Goal: Find contact information: Find contact information

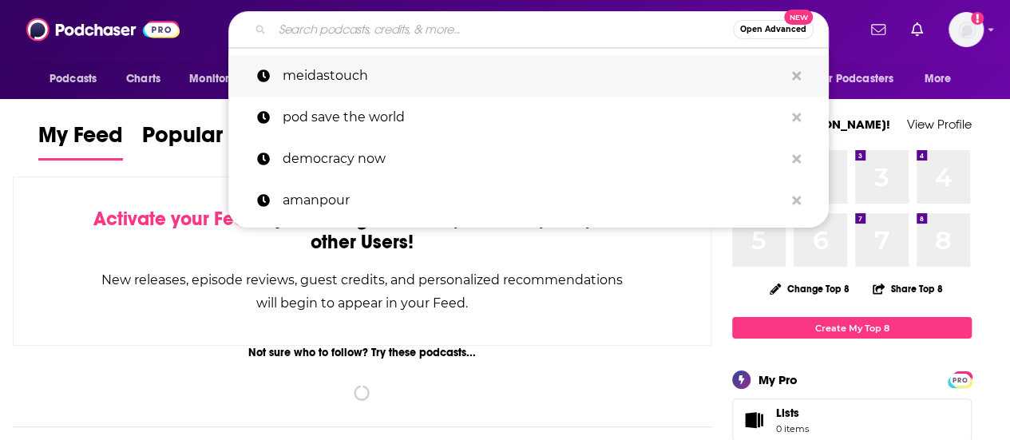
click at [805, 62] on button "Search podcasts, credits, & more..." at bounding box center [796, 77] width 25 height 30
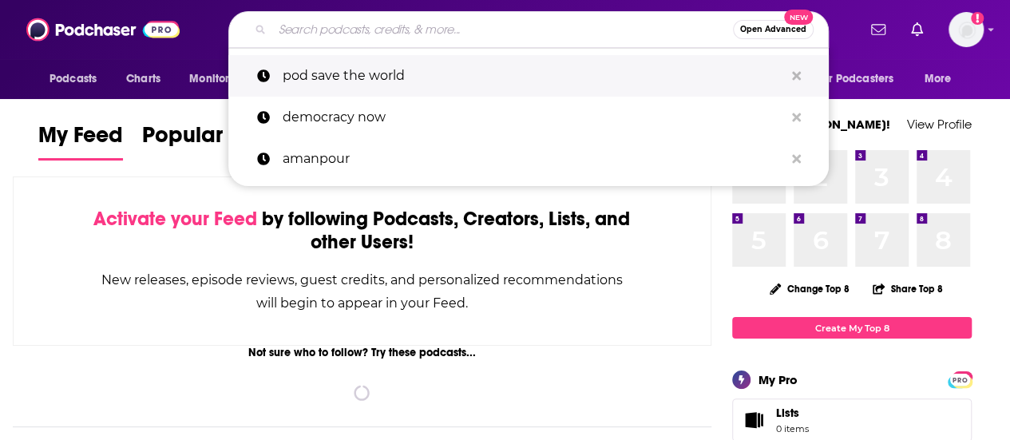
click at [802, 69] on button "Search podcasts, credits, & more..." at bounding box center [796, 77] width 25 height 30
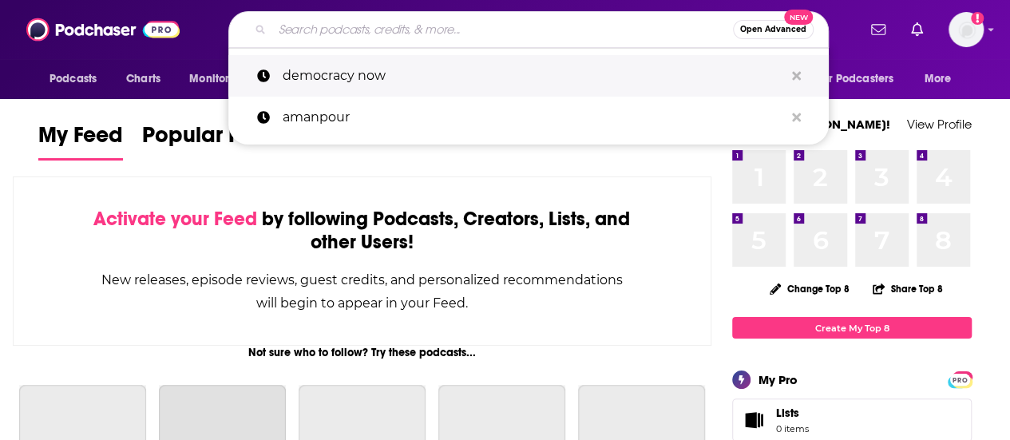
click at [802, 69] on button "Search podcasts, credits, & more..." at bounding box center [796, 77] width 25 height 30
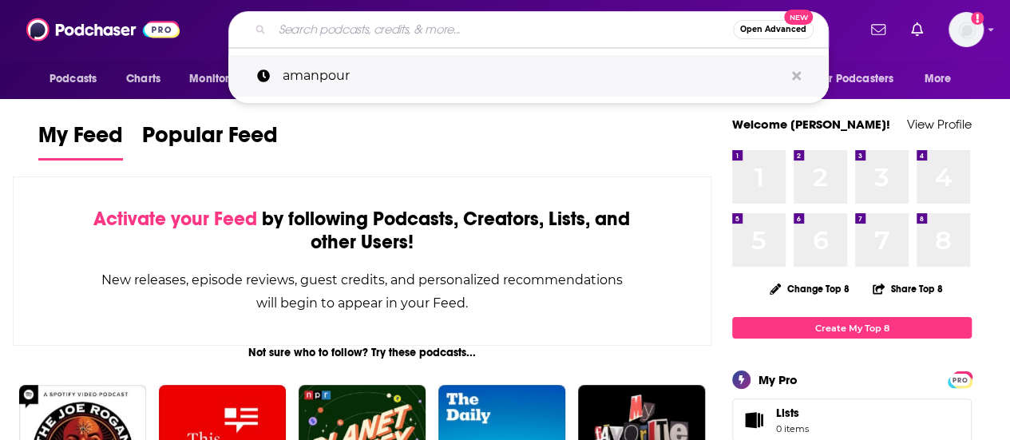
click at [802, 69] on button "Search podcasts, credits, & more..." at bounding box center [796, 77] width 25 height 30
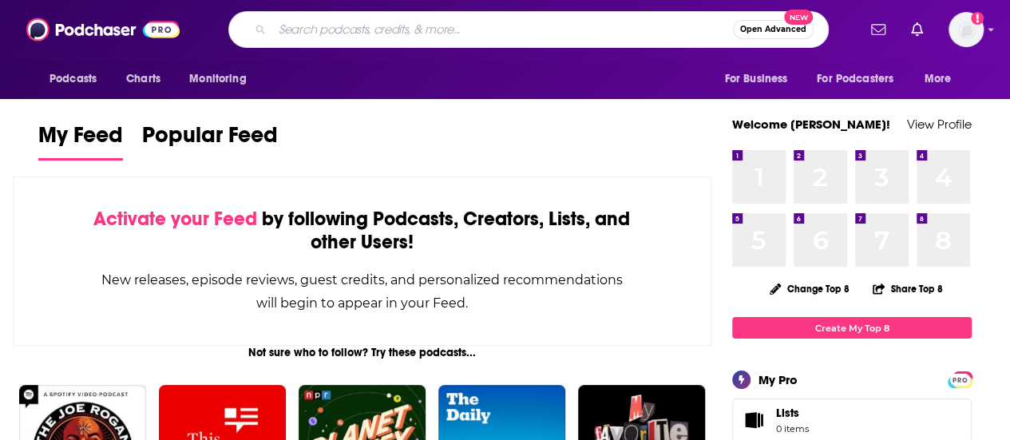
click at [440, 34] on input "Search podcasts, credits, & more..." at bounding box center [502, 30] width 461 height 26
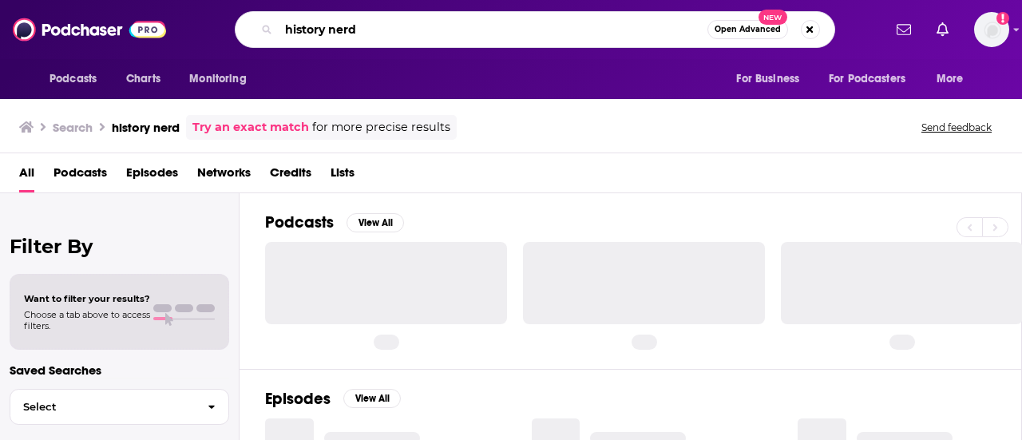
click at [439, 24] on input "history nerd" at bounding box center [493, 30] width 429 height 26
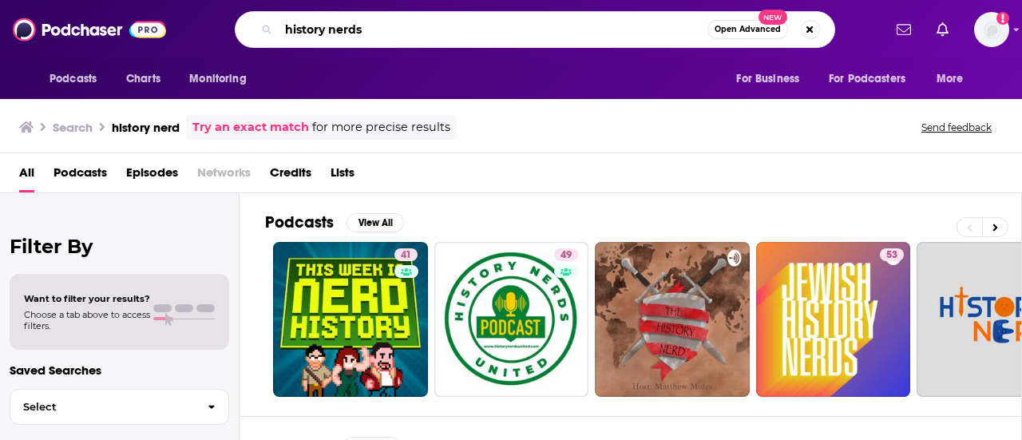
type input "history nerds"
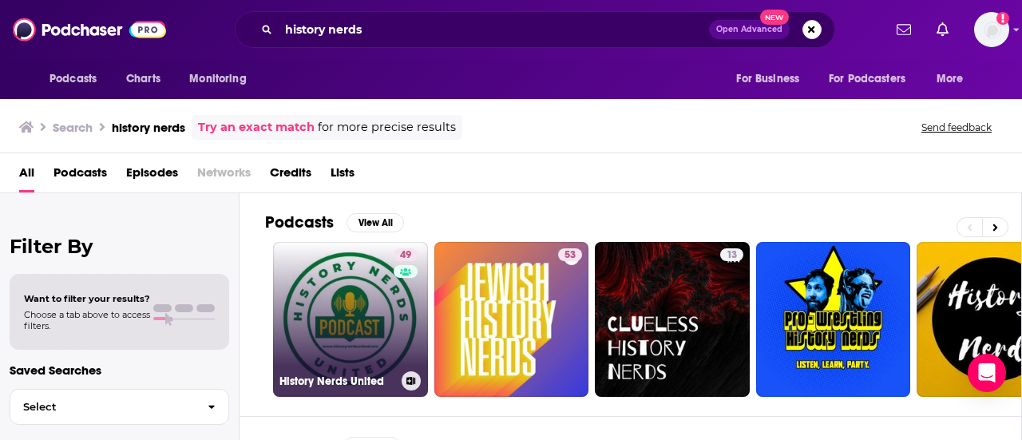
click at [318, 311] on link "49 History Nerds United" at bounding box center [350, 319] width 155 height 155
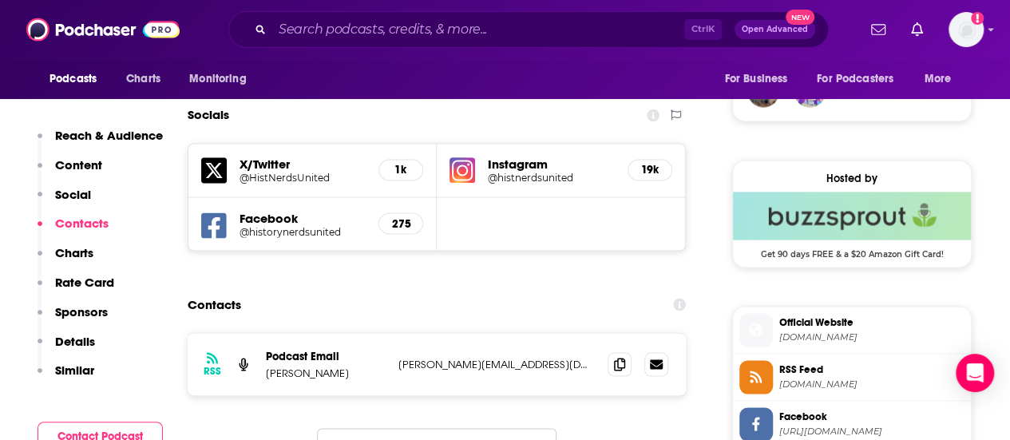
scroll to position [1438, 0]
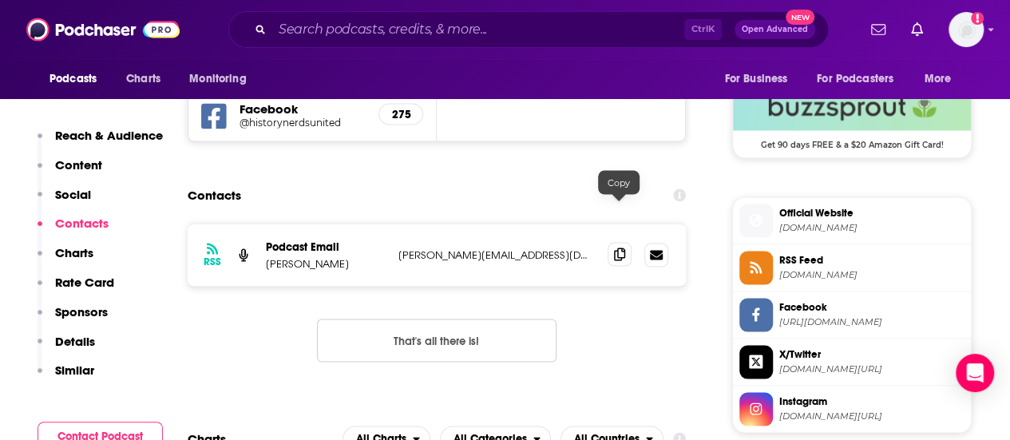
click at [616, 242] on span at bounding box center [620, 254] width 24 height 24
click at [361, 33] on input "Search podcasts, credits, & more..." at bounding box center [478, 30] width 412 height 26
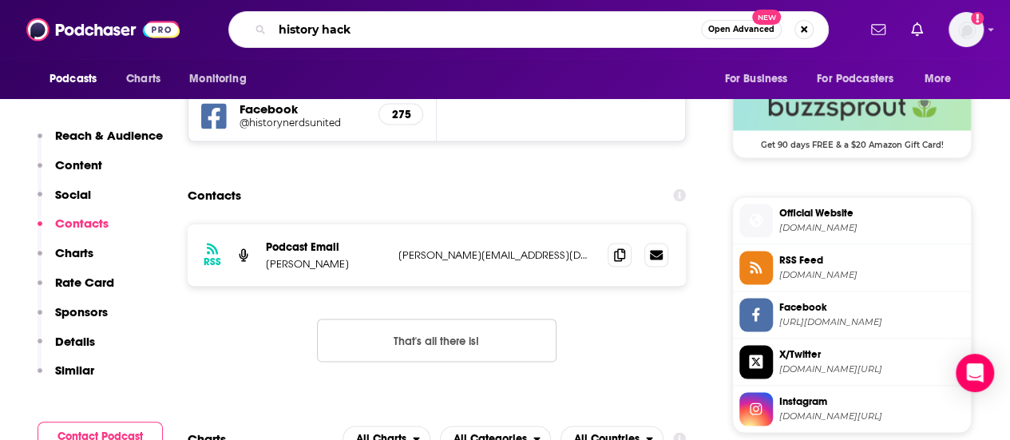
type input "history hacks"
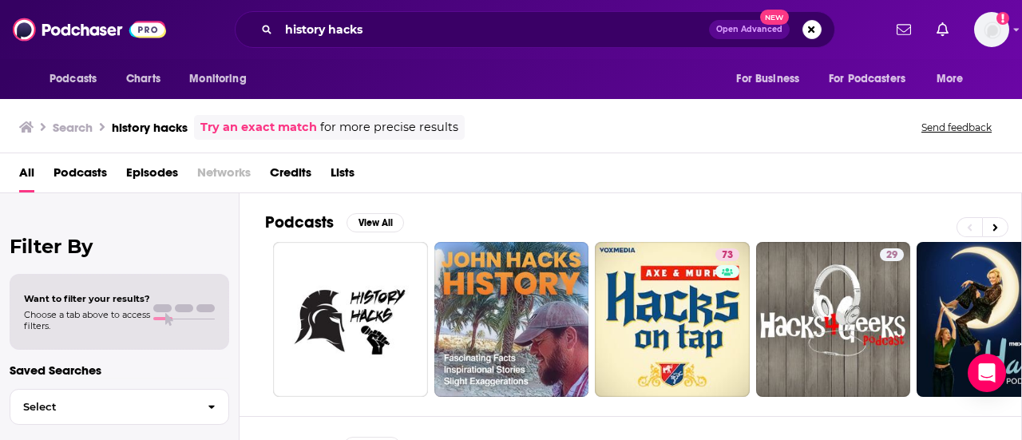
click at [829, 128] on div "Search history hacks Try an exact match for more precise results Send feedback" at bounding box center [508, 127] width 978 height 25
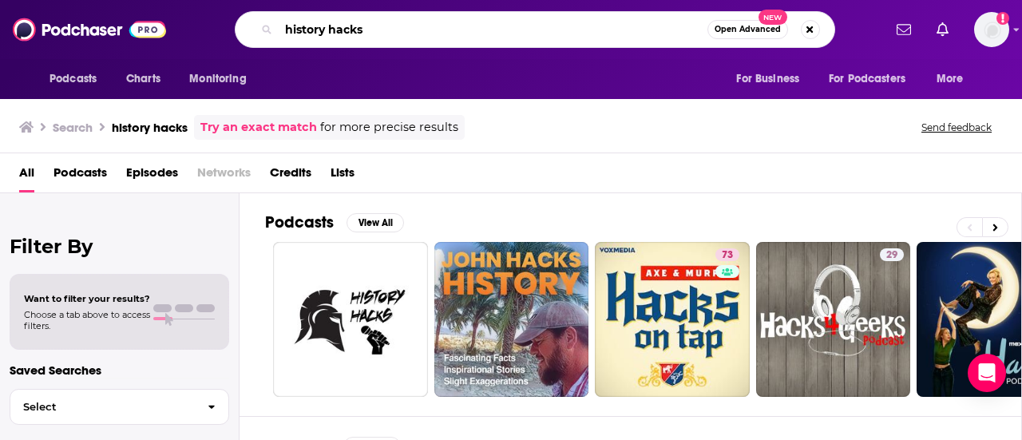
drag, startPoint x: 385, startPoint y: 25, endPoint x: 356, endPoint y: 26, distance: 28.8
click at [385, 25] on input "history hacks" at bounding box center [493, 30] width 429 height 26
click at [356, 26] on input "history hacks" at bounding box center [493, 30] width 429 height 26
type input "history this week"
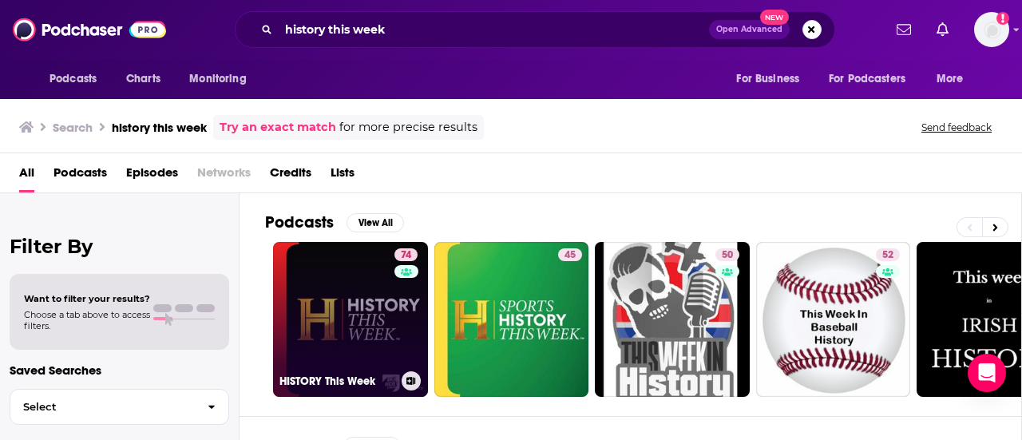
click at [379, 287] on link "74 HISTORY This Week" at bounding box center [350, 319] width 155 height 155
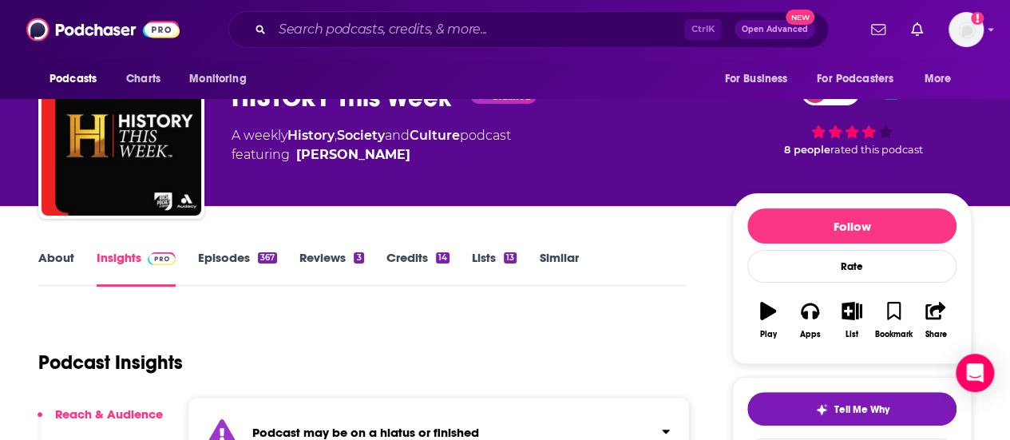
scroll to position [80, 0]
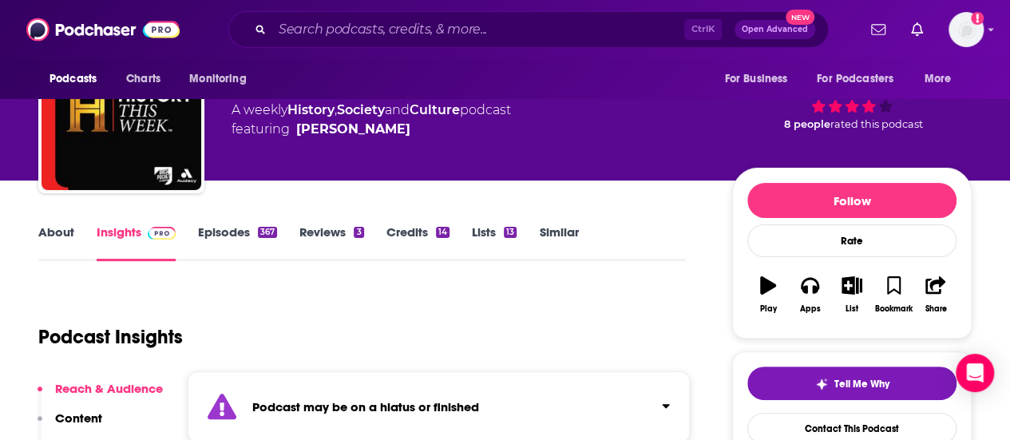
click at [224, 225] on link "Episodes 367" at bounding box center [237, 242] width 79 height 37
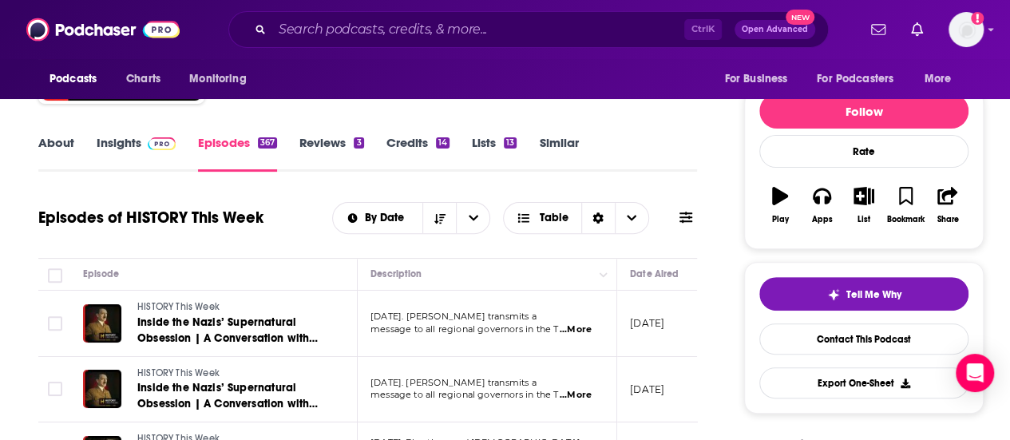
scroll to position [80, 0]
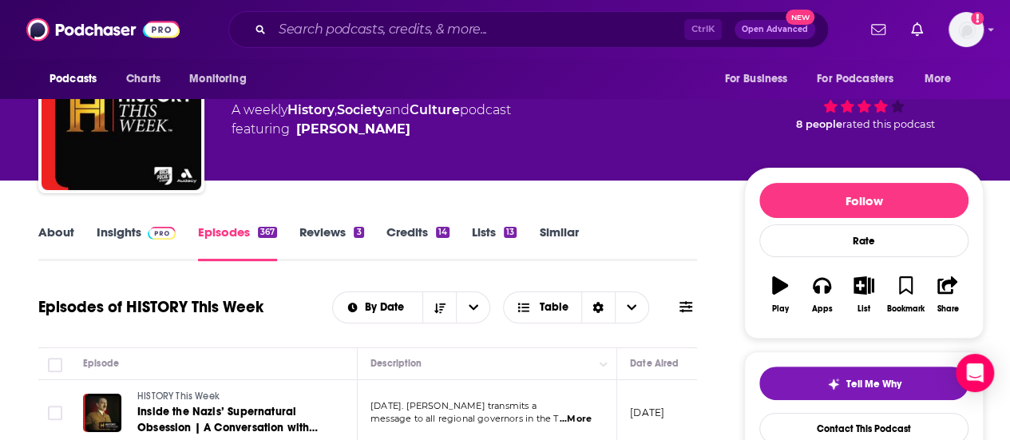
click at [57, 234] on link "About" at bounding box center [56, 242] width 36 height 37
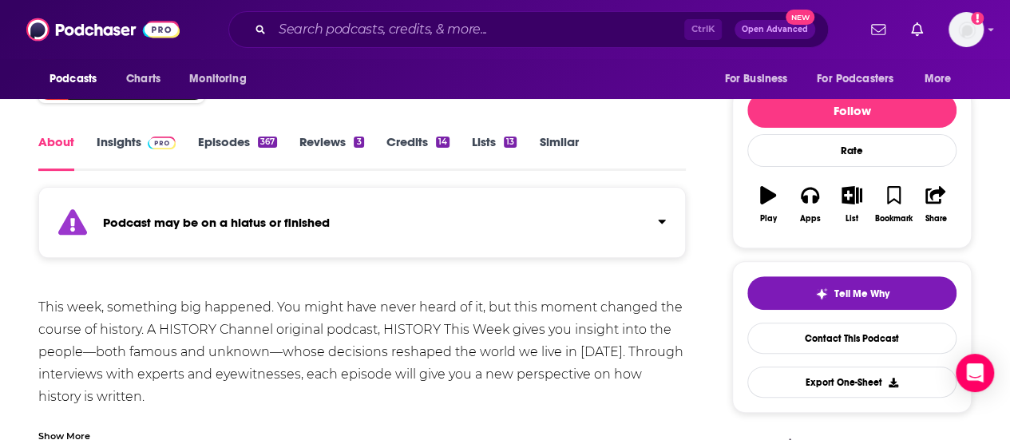
scroll to position [240, 0]
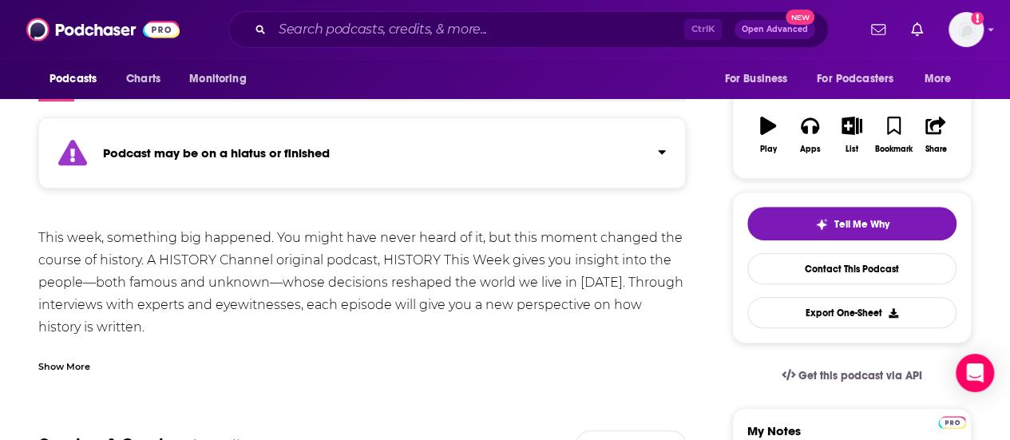
click at [86, 372] on div "Show More" at bounding box center [64, 365] width 52 height 15
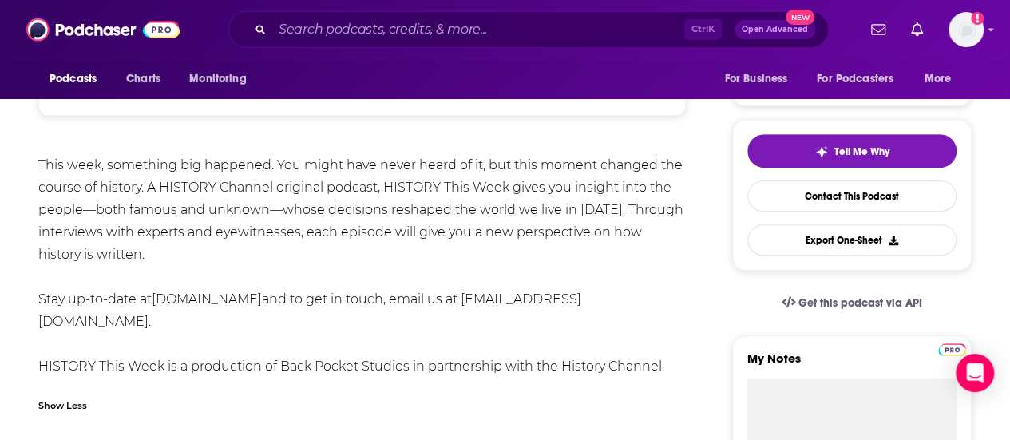
scroll to position [399, 0]
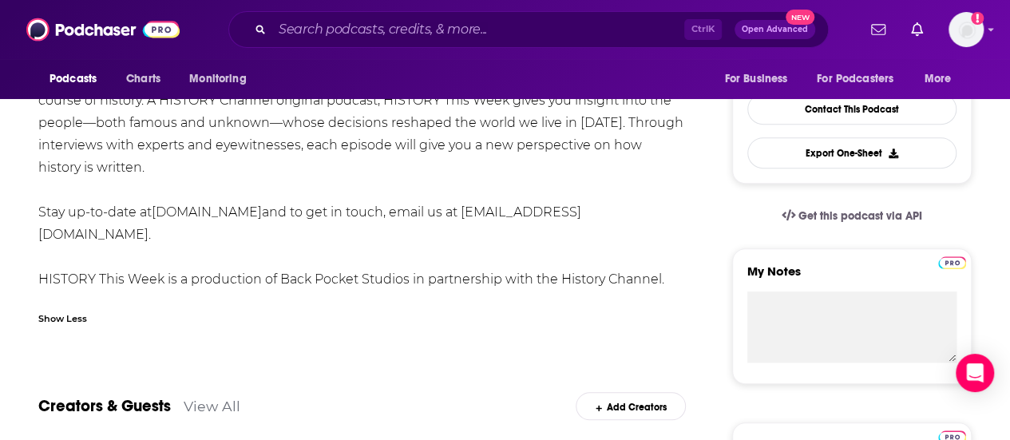
drag, startPoint x: 339, startPoint y: 213, endPoint x: 157, endPoint y: 216, distance: 182.1
click at [157, 216] on div "This week, something big happened. You might have never heard of it, but this m…" at bounding box center [362, 179] width 648 height 224
copy link "[DOMAIN_NAME]"
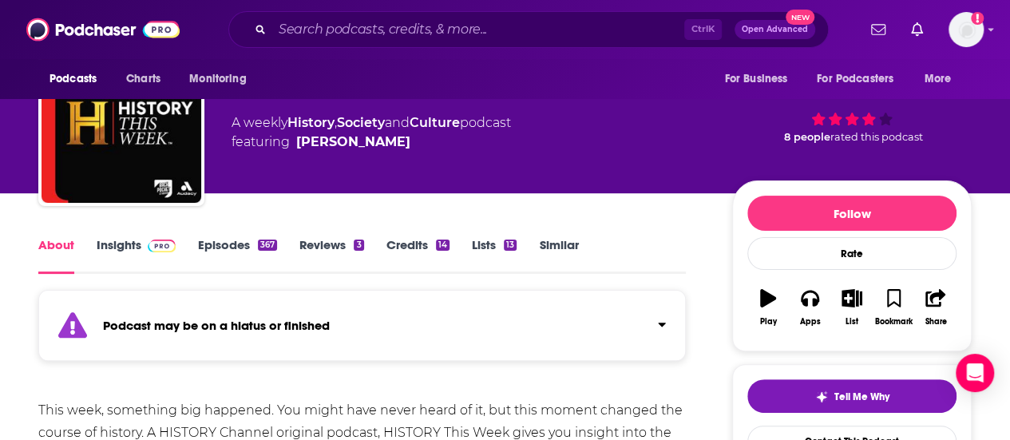
scroll to position [0, 0]
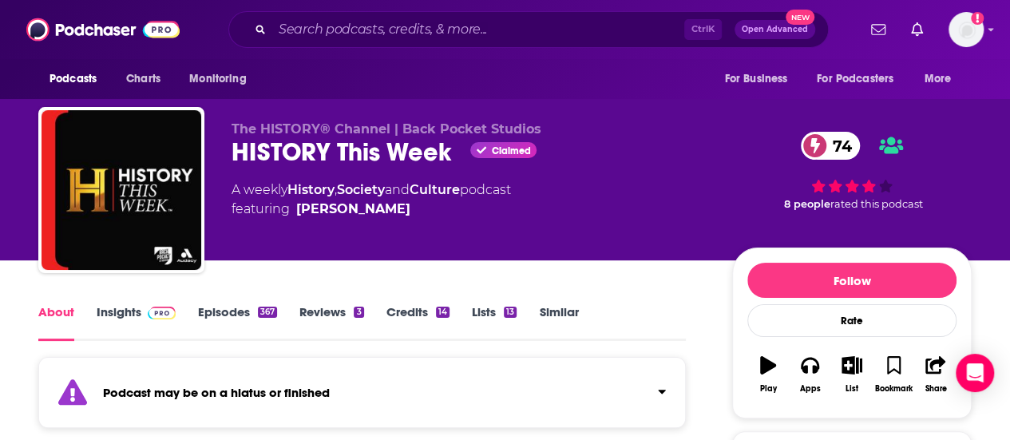
click at [142, 312] on span at bounding box center [158, 311] width 34 height 15
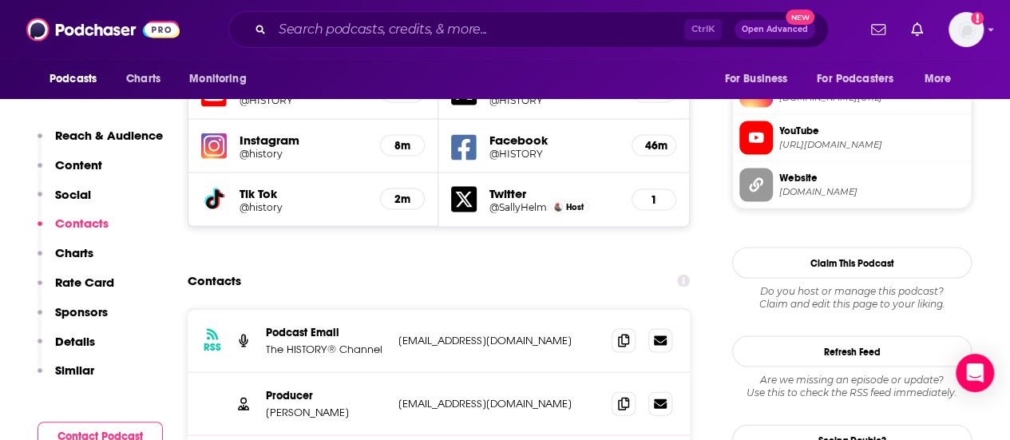
scroll to position [1598, 0]
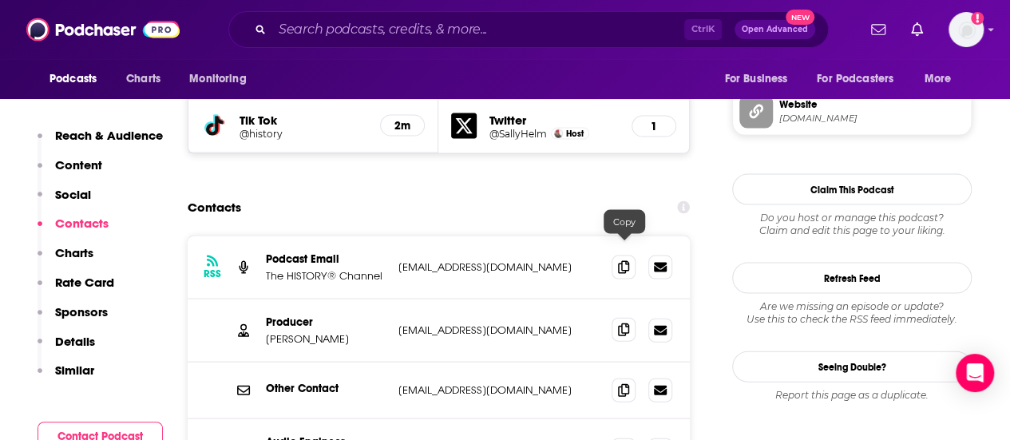
click at [625, 318] on span at bounding box center [624, 330] width 24 height 24
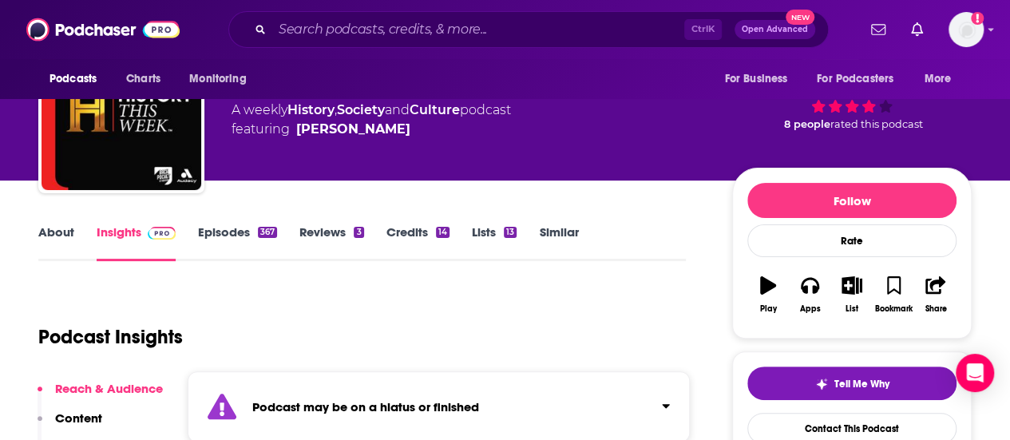
scroll to position [0, 0]
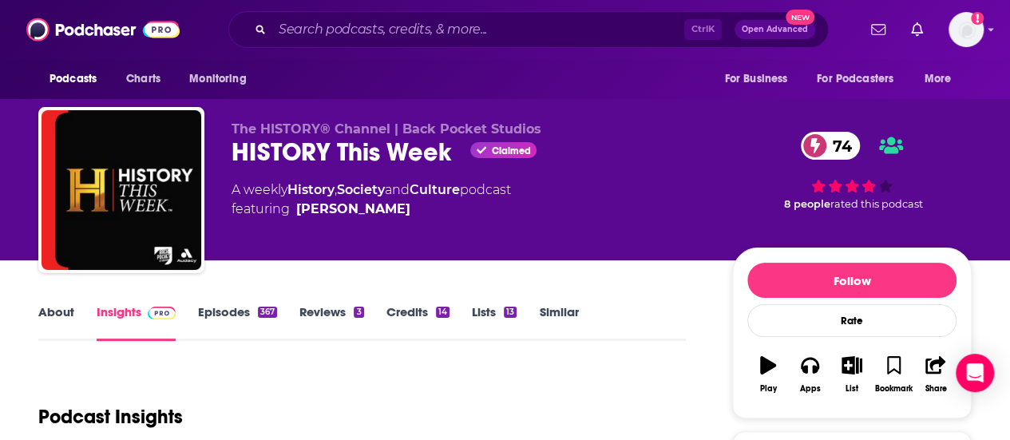
click at [387, 15] on div "Ctrl K Open Advanced New" at bounding box center [528, 29] width 601 height 37
click at [397, 32] on input "Search podcasts, credits, & more..." at bounding box center [478, 30] width 412 height 26
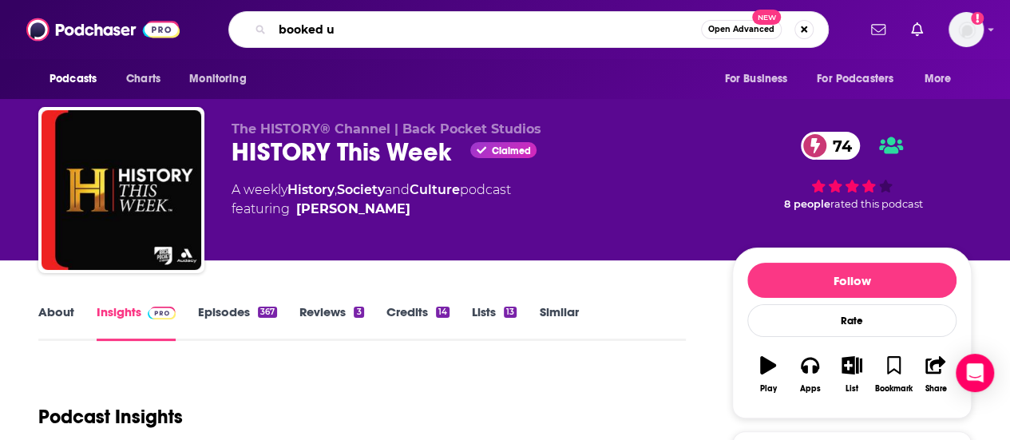
type input "booked up"
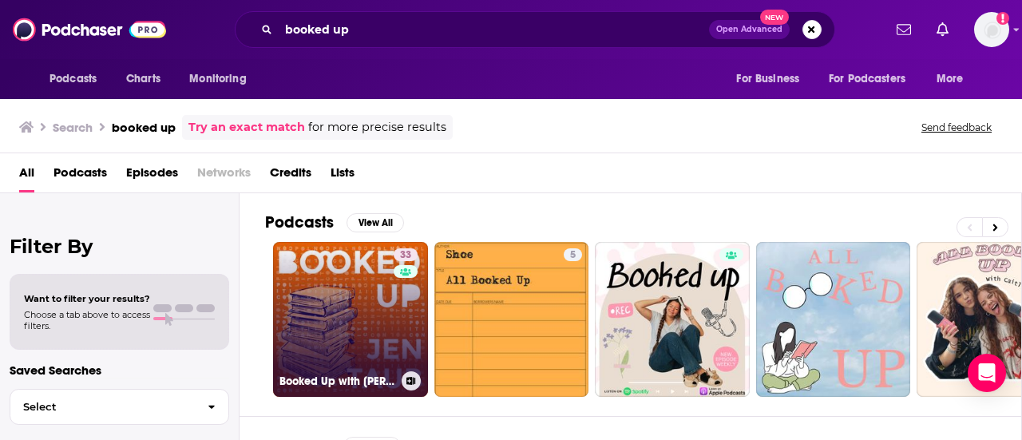
click at [332, 289] on link "33 Booked Up with [PERSON_NAME]" at bounding box center [350, 319] width 155 height 155
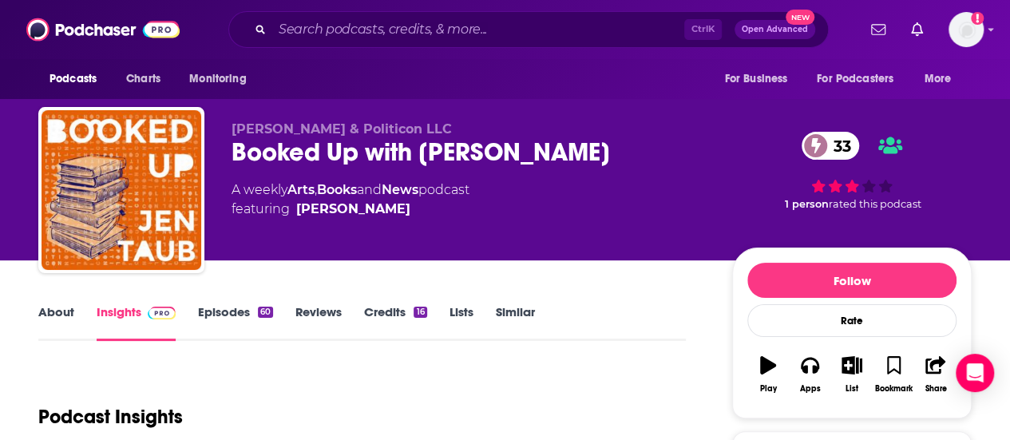
click at [203, 311] on link "Episodes 60" at bounding box center [235, 322] width 75 height 37
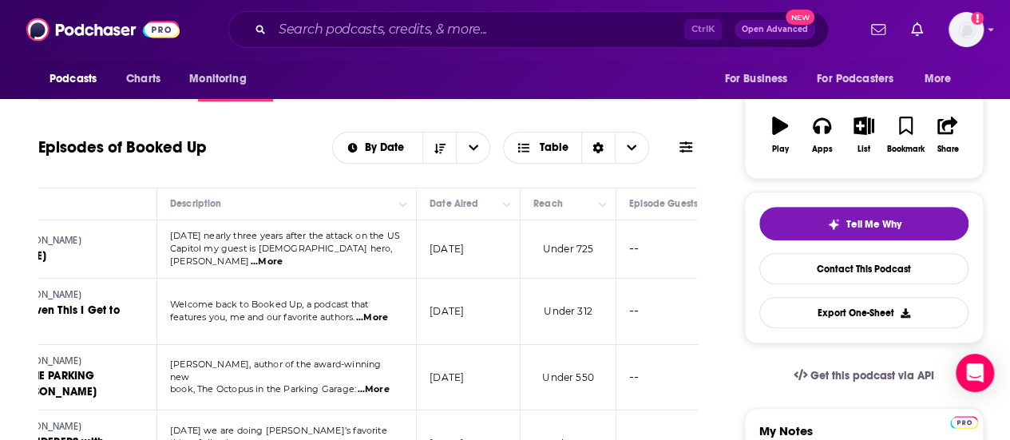
scroll to position [0, 454]
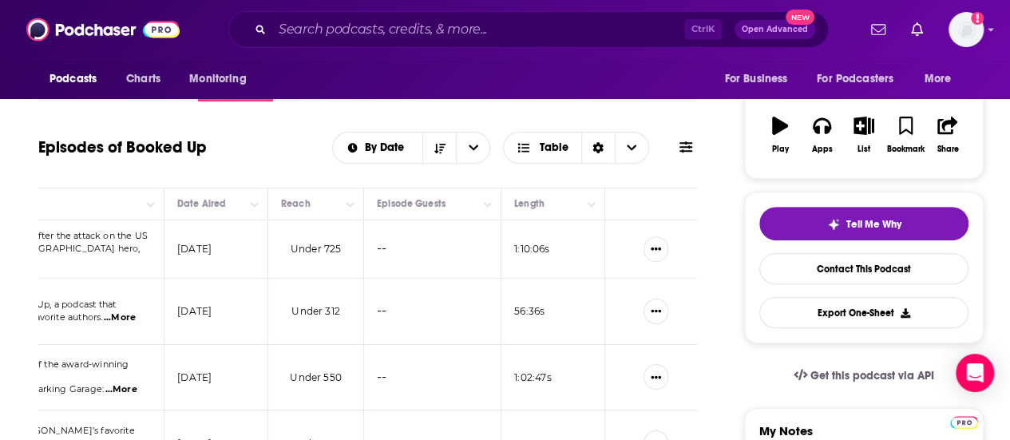
drag, startPoint x: 693, startPoint y: 247, endPoint x: 724, endPoint y: 247, distance: 31.2
click at [462, 243] on td "--" at bounding box center [432, 249] width 137 height 58
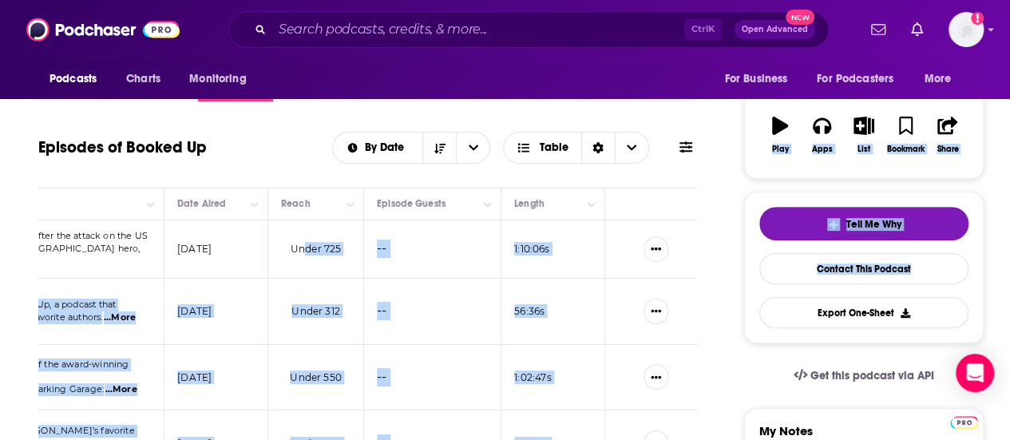
drag, startPoint x: 305, startPoint y: 264, endPoint x: 585, endPoint y: 294, distance: 281.9
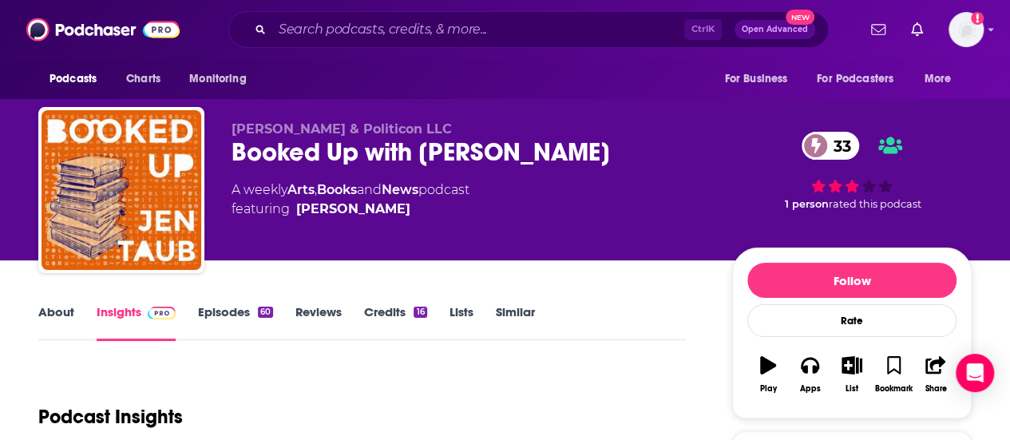
drag, startPoint x: 350, startPoint y: 48, endPoint x: 355, endPoint y: 32, distance: 16.7
click at [350, 48] on div "Podcasts Charts Monitoring Ctrl K Open Advanced New For Business For Podcasters…" at bounding box center [505, 29] width 1010 height 59
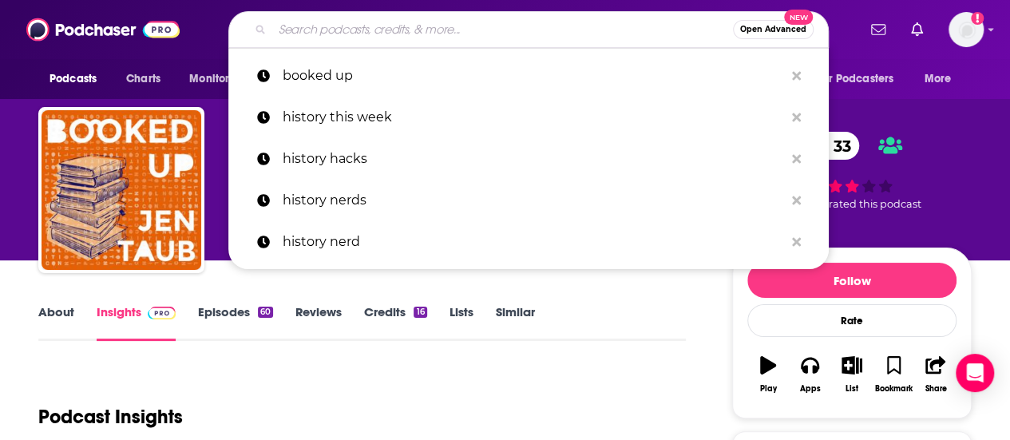
click at [355, 32] on input "Search podcasts, credits, & more..." at bounding box center [502, 30] width 461 height 26
click at [329, 33] on input "Search podcasts, credits, & more..." at bounding box center [502, 30] width 461 height 26
type input ","
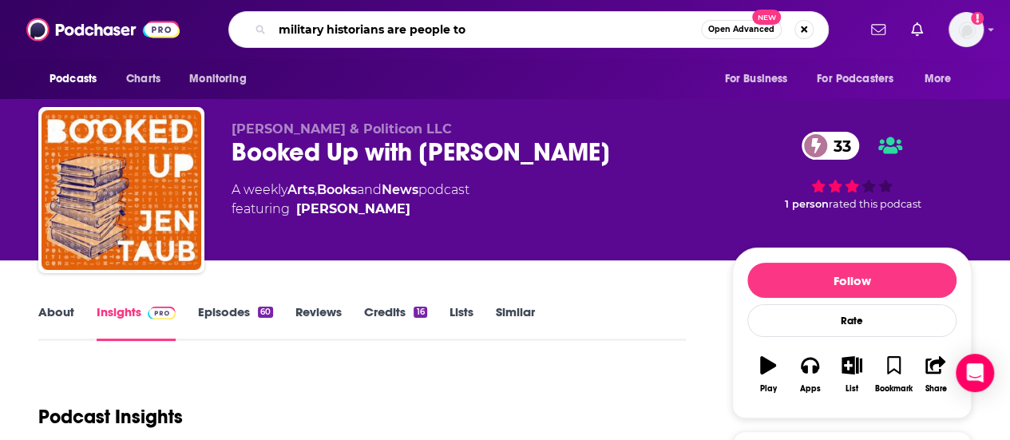
type input "military historians are people too"
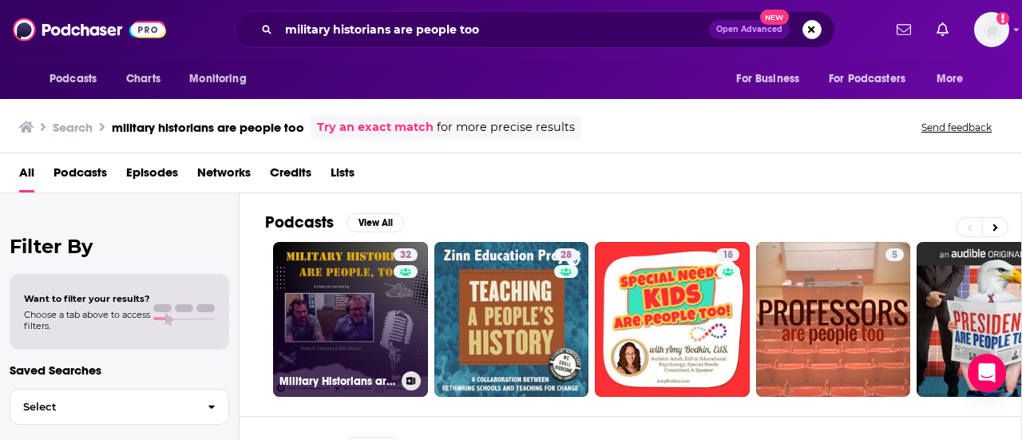
click at [383, 300] on link "32 Military Historians are People, Too!" at bounding box center [350, 319] width 155 height 155
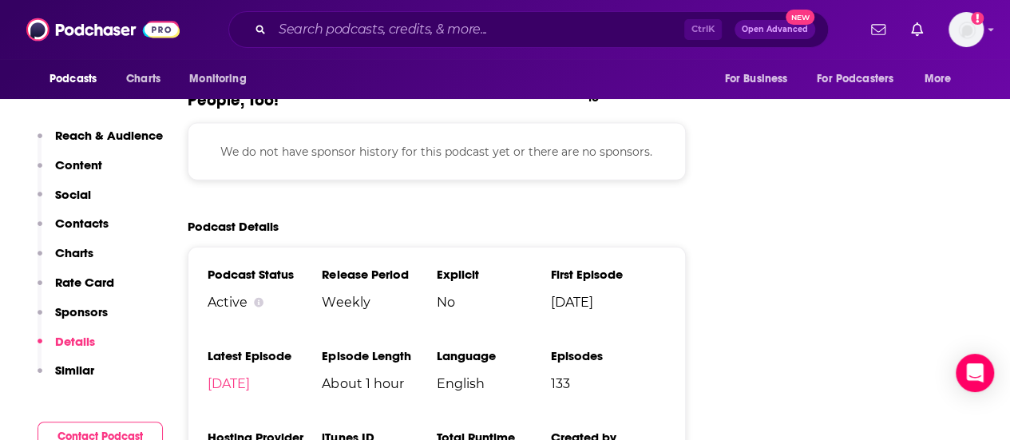
scroll to position [1757, 0]
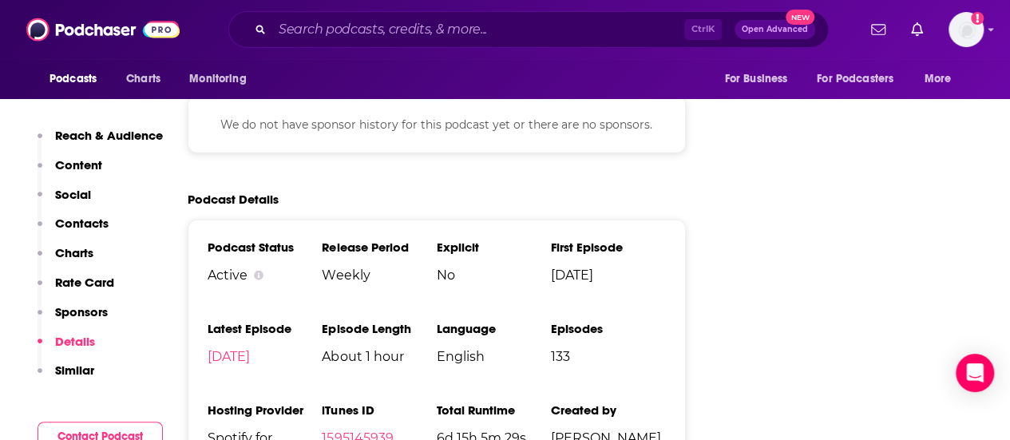
drag, startPoint x: 779, startPoint y: 192, endPoint x: 767, endPoint y: 192, distance: 12.0
click at [416, 39] on input "Search podcasts, credits, & more..." at bounding box center [478, 30] width 412 height 26
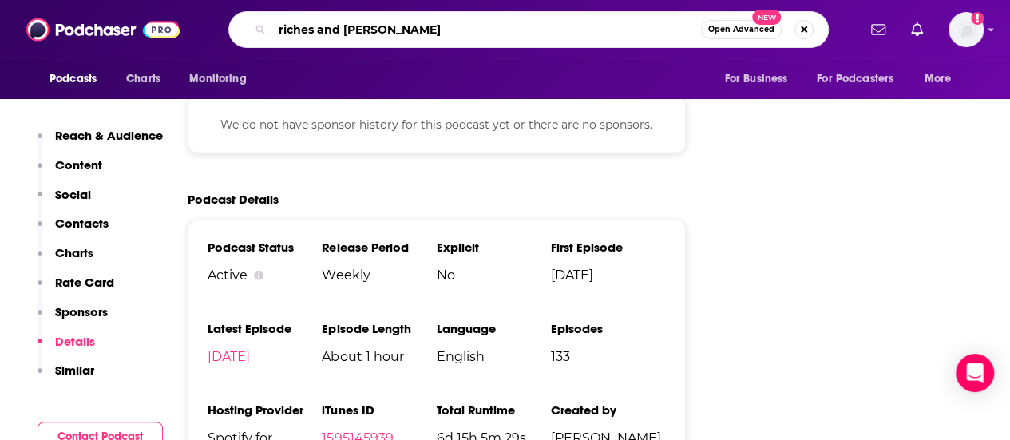
type input "riches and power"
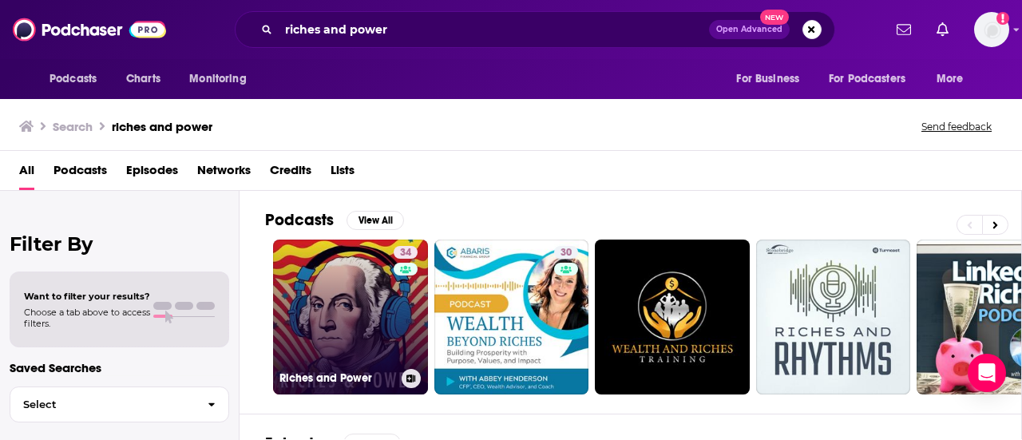
click at [391, 303] on link "34 Riches and Power" at bounding box center [350, 317] width 155 height 155
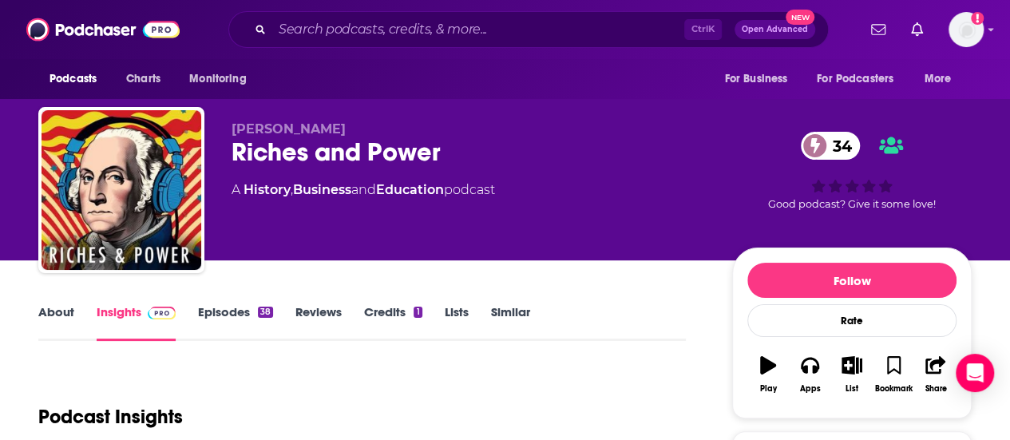
scroll to position [160, 0]
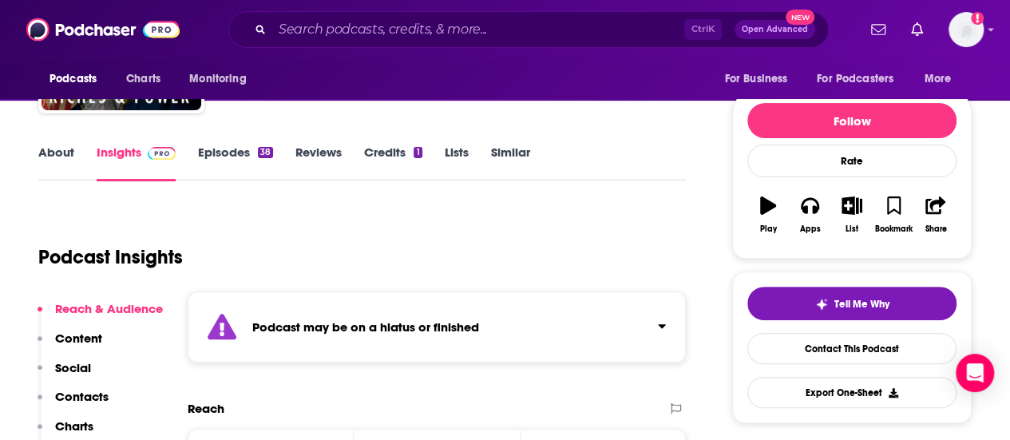
click at [221, 153] on link "Episodes 38" at bounding box center [235, 163] width 75 height 37
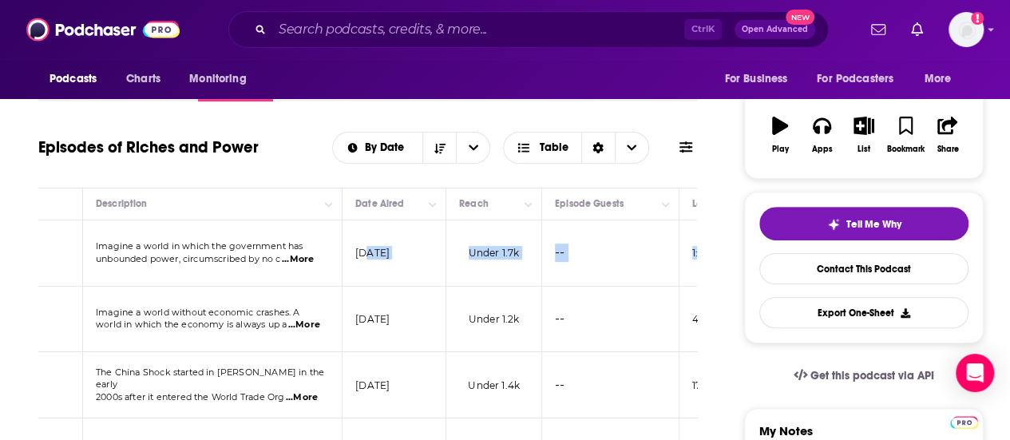
scroll to position [0, 454]
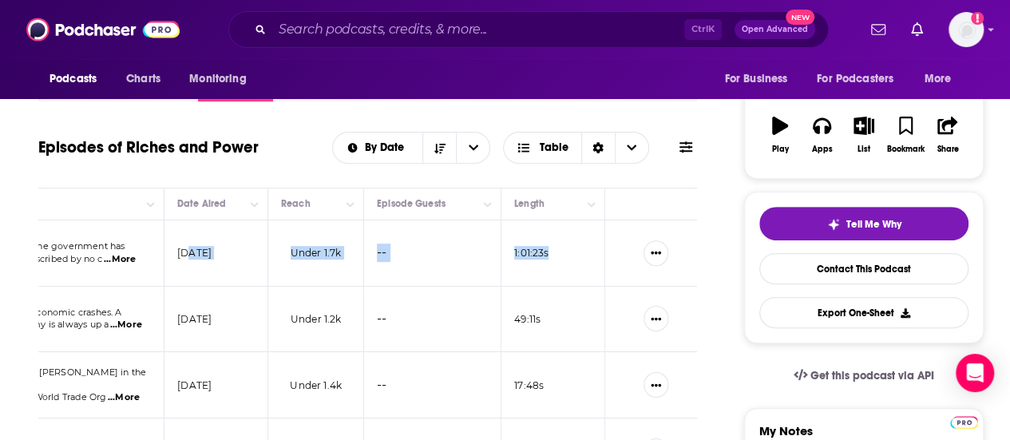
drag, startPoint x: 642, startPoint y: 266, endPoint x: 711, endPoint y: 260, distance: 68.9
click at [447, 256] on td "--" at bounding box center [432, 253] width 137 height 66
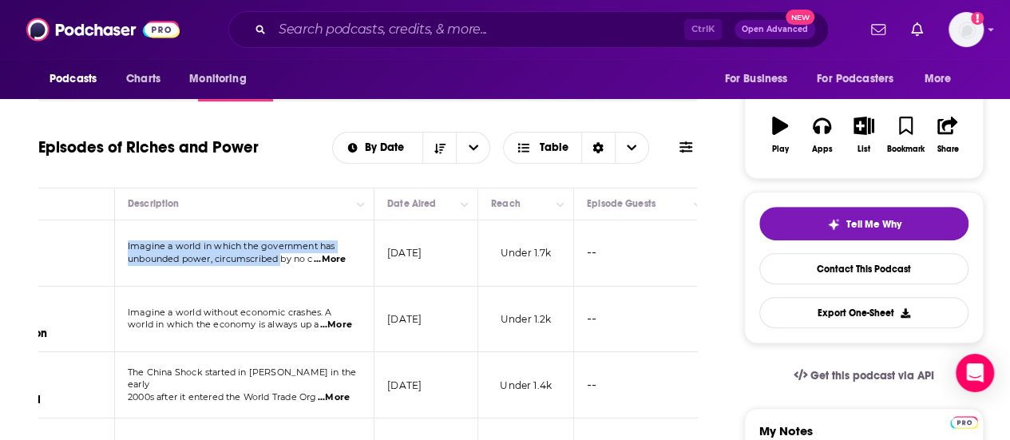
scroll to position [0, 0]
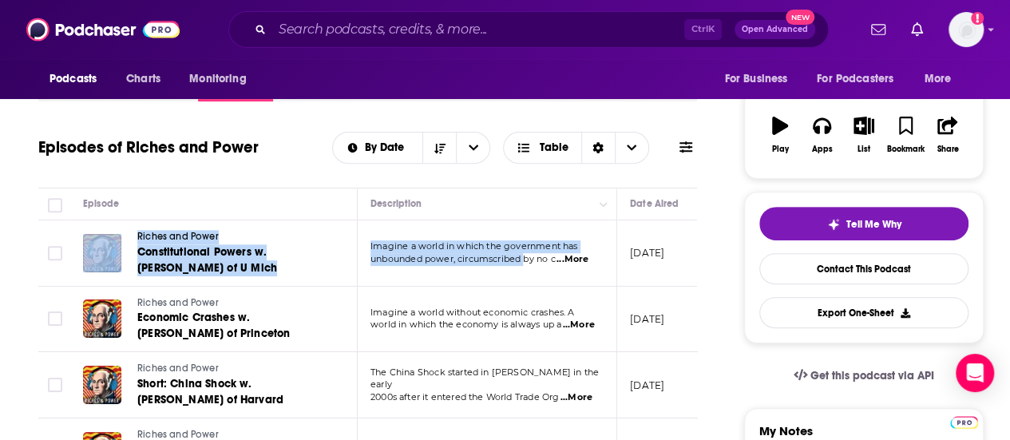
drag, startPoint x: 73, startPoint y: 262, endPoint x: 0, endPoint y: 256, distance: 73.7
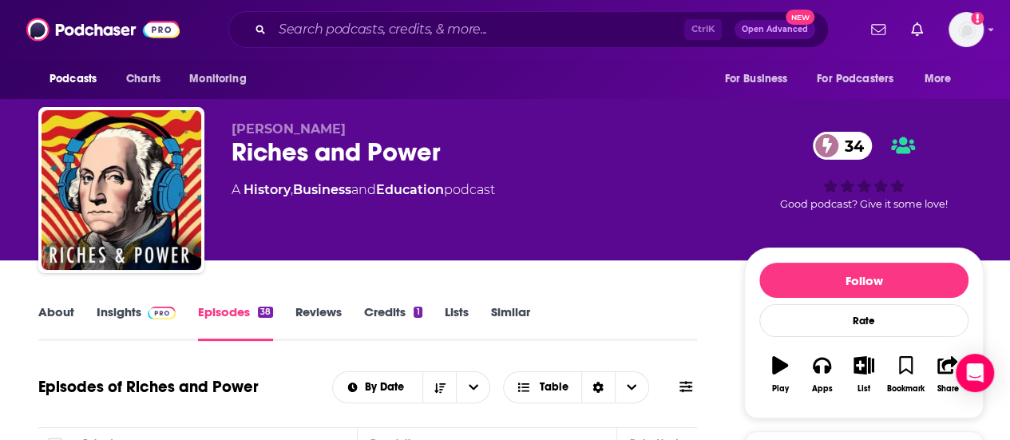
click at [62, 307] on link "About" at bounding box center [56, 322] width 36 height 37
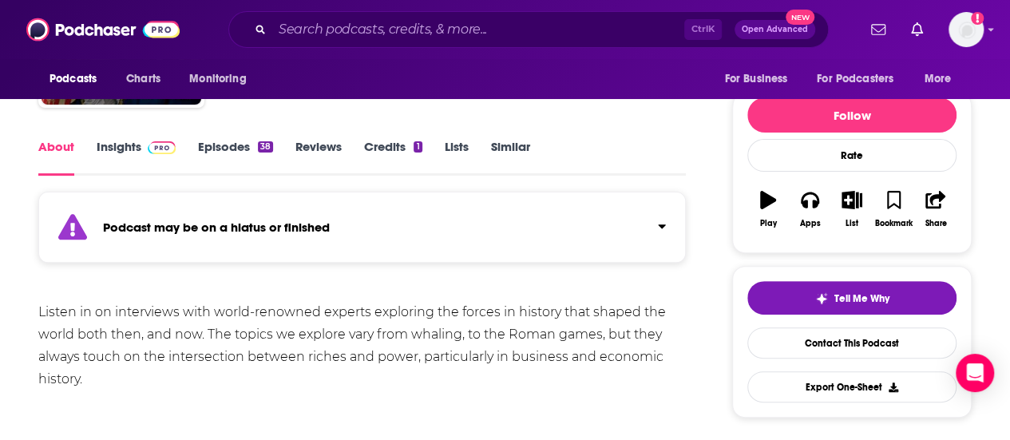
scroll to position [160, 0]
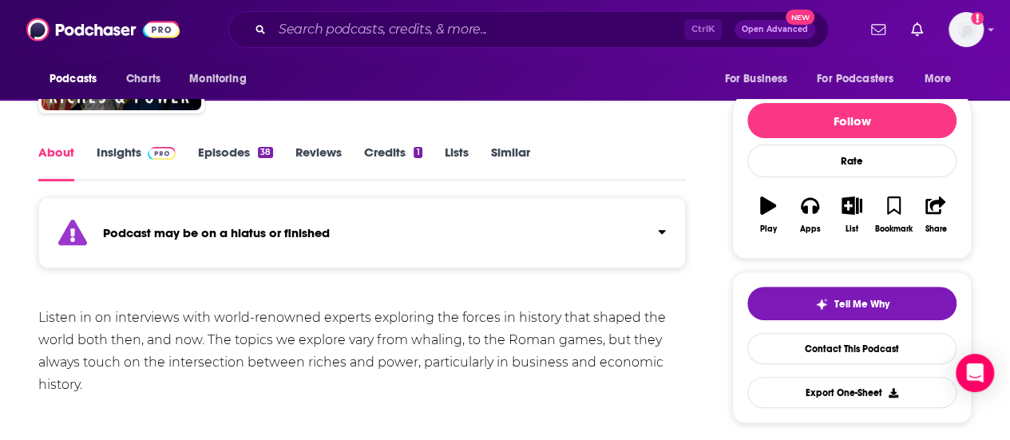
click at [141, 157] on span at bounding box center [158, 152] width 34 height 15
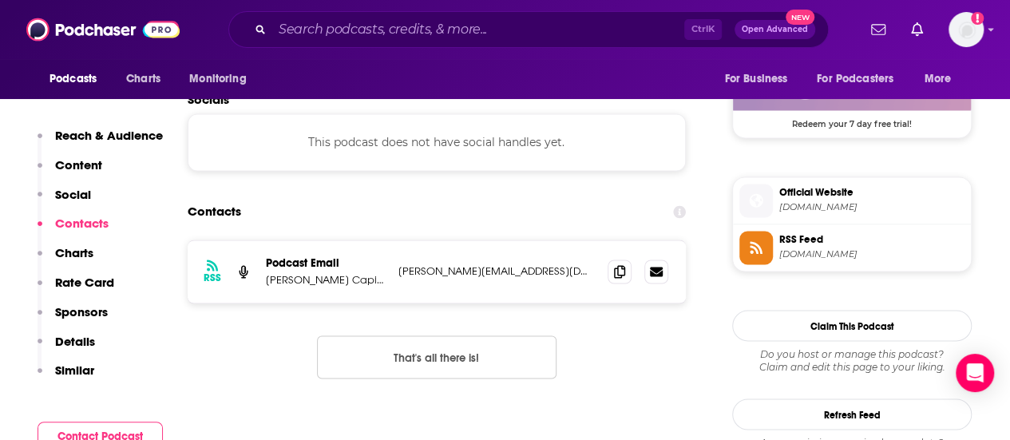
scroll to position [1198, 0]
click at [622, 276] on span at bounding box center [620, 270] width 24 height 24
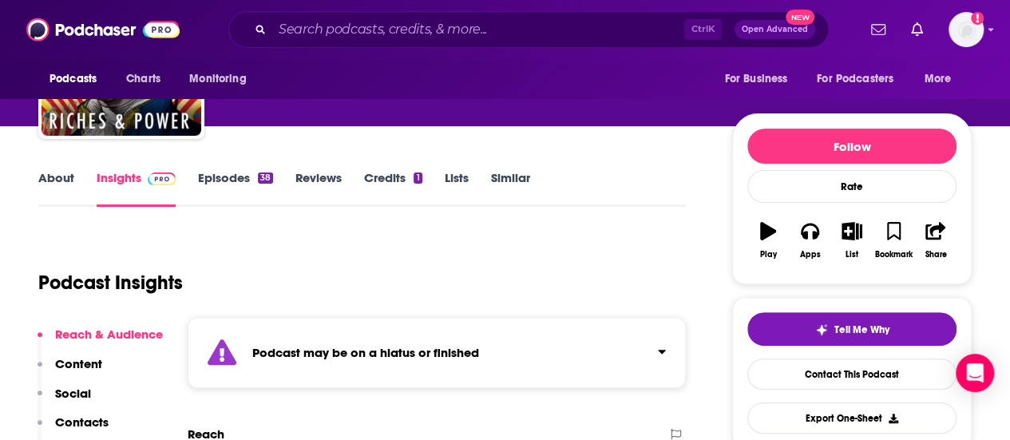
scroll to position [0, 0]
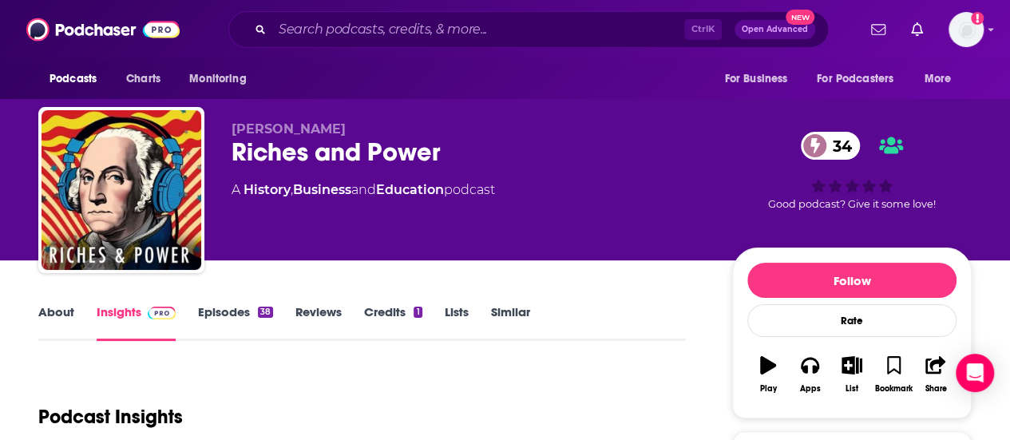
click at [69, 312] on link "About" at bounding box center [56, 322] width 36 height 37
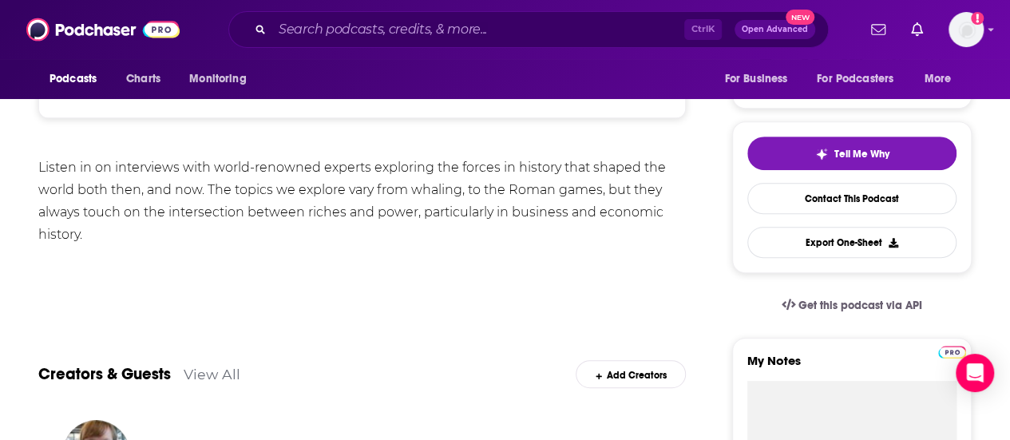
scroll to position [320, 0]
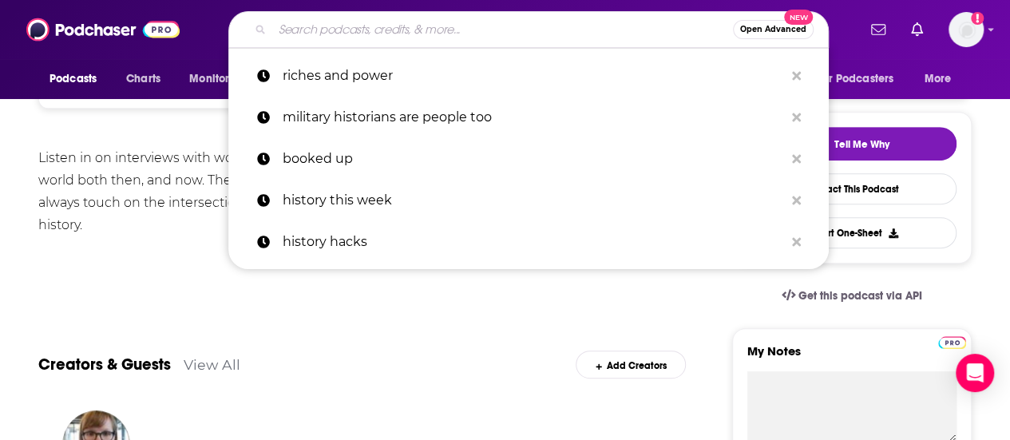
click at [395, 19] on input "Search podcasts, credits, & more..." at bounding box center [502, 30] width 461 height 26
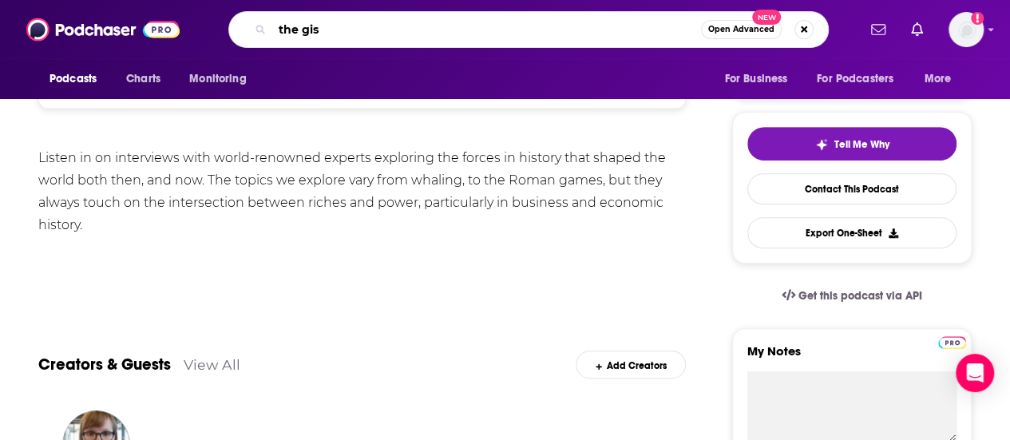
type input "the gist"
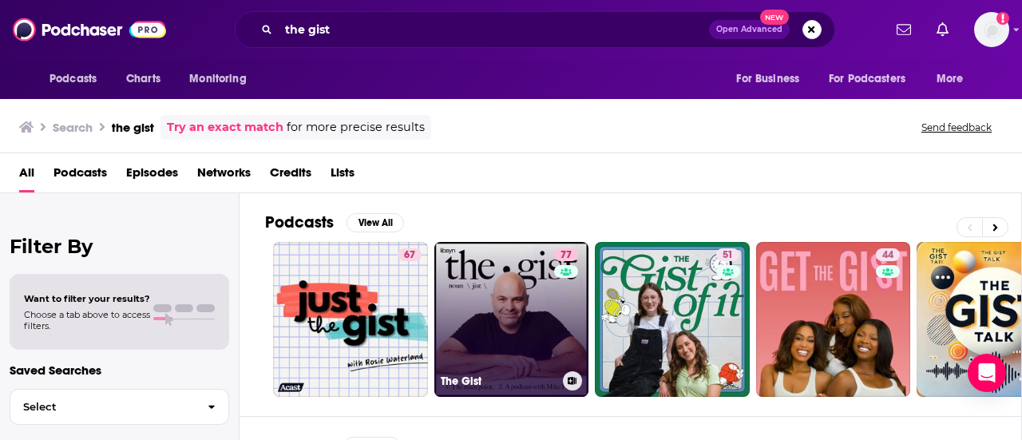
click at [514, 268] on link "77 The Gist" at bounding box center [512, 319] width 155 height 155
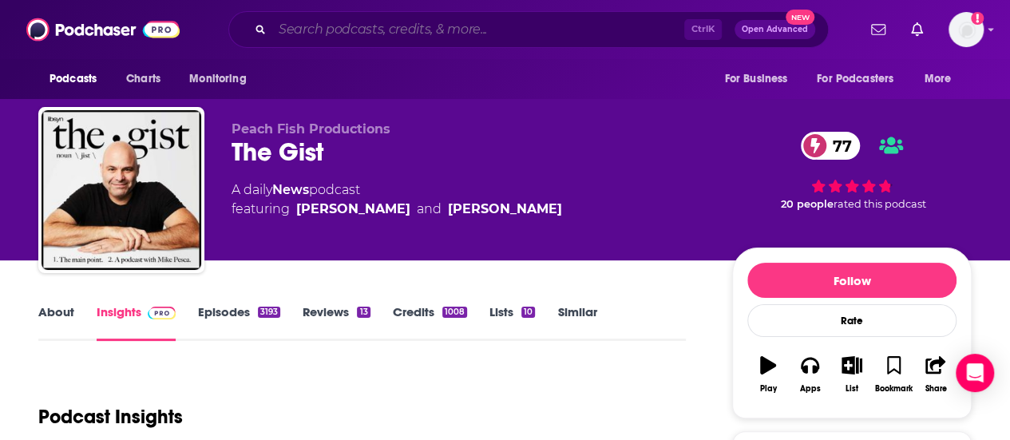
click at [336, 20] on input "Search podcasts, credits, & more..." at bounding box center [478, 30] width 412 height 26
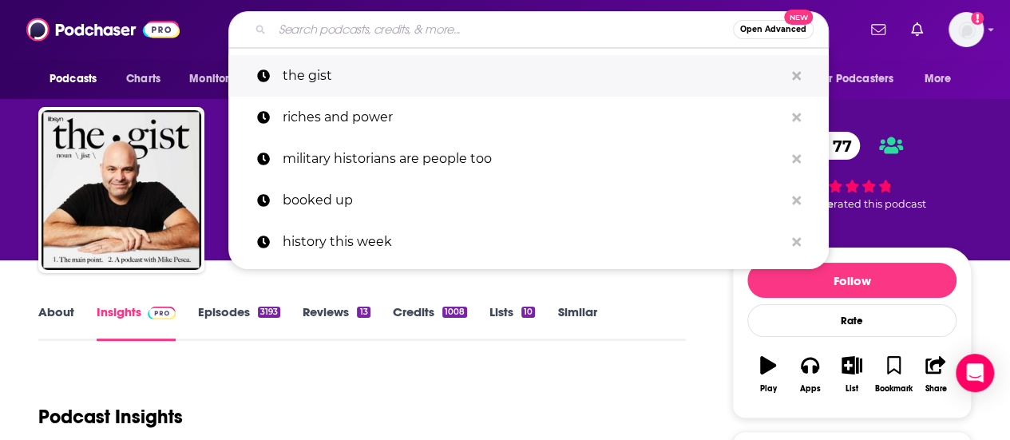
click at [804, 71] on button "Search podcasts, credits, & more..." at bounding box center [796, 77] width 25 height 30
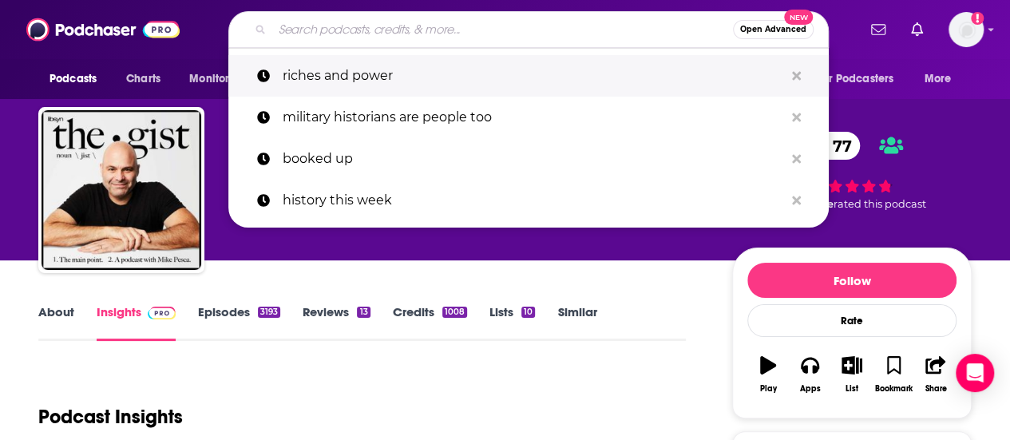
click at [804, 71] on button "Search podcasts, credits, & more..." at bounding box center [796, 77] width 25 height 30
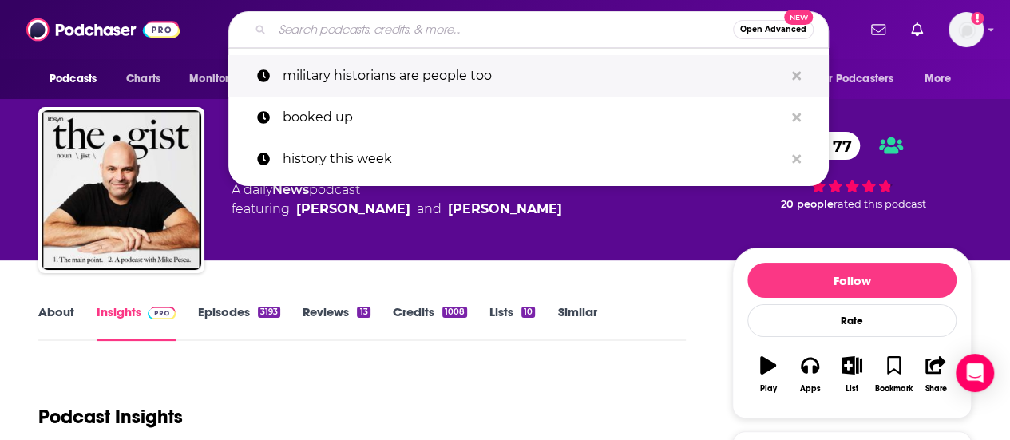
click at [804, 71] on button "Search podcasts, credits, & more..." at bounding box center [796, 77] width 25 height 30
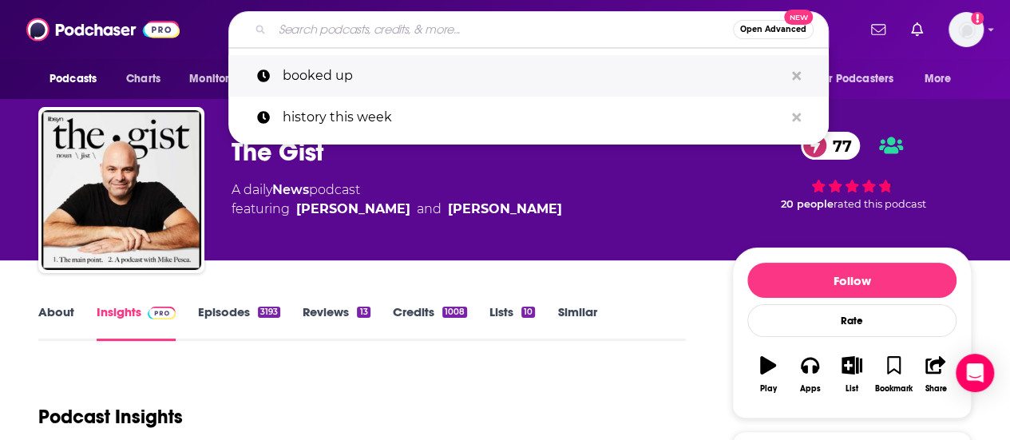
click at [804, 71] on button "Search podcasts, credits, & more..." at bounding box center [796, 77] width 25 height 30
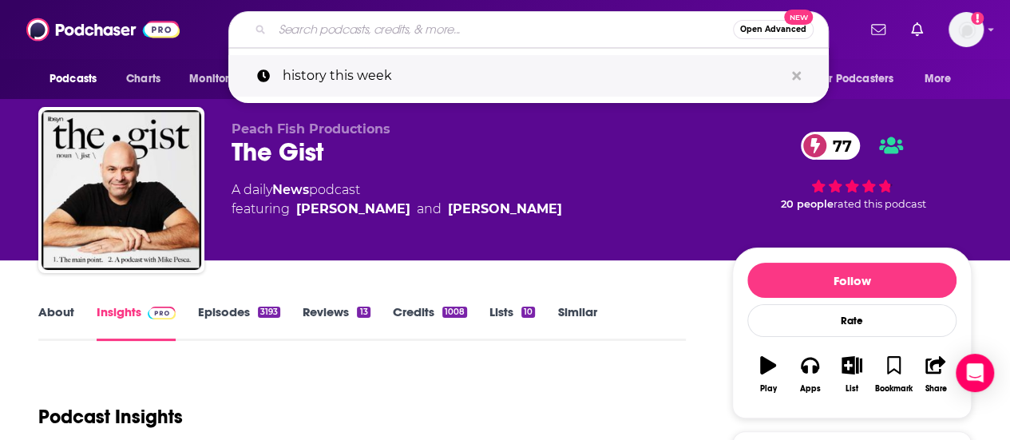
click at [804, 71] on button "Search podcasts, credits, & more..." at bounding box center [796, 77] width 25 height 30
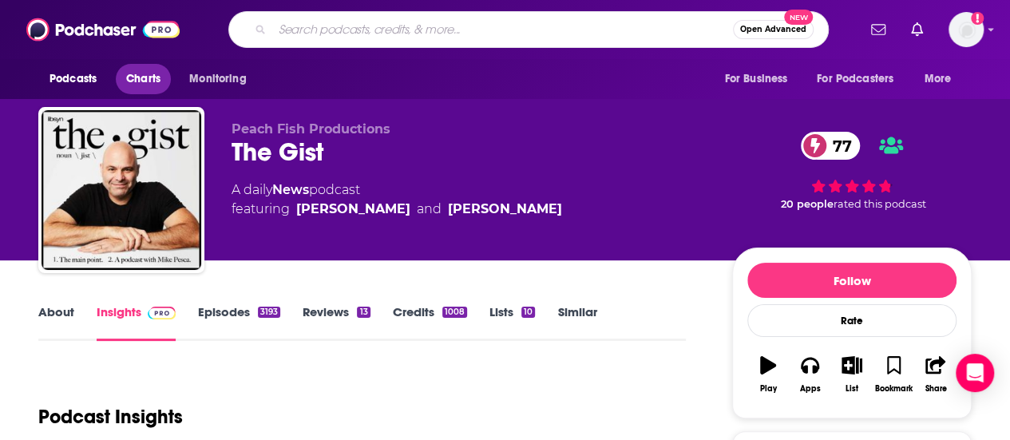
click at [141, 85] on span "Charts" at bounding box center [143, 79] width 34 height 22
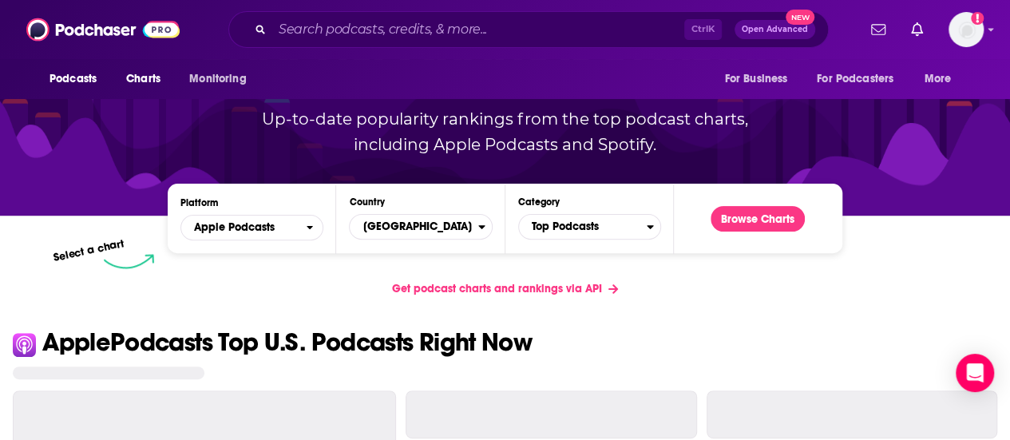
scroll to position [160, 0]
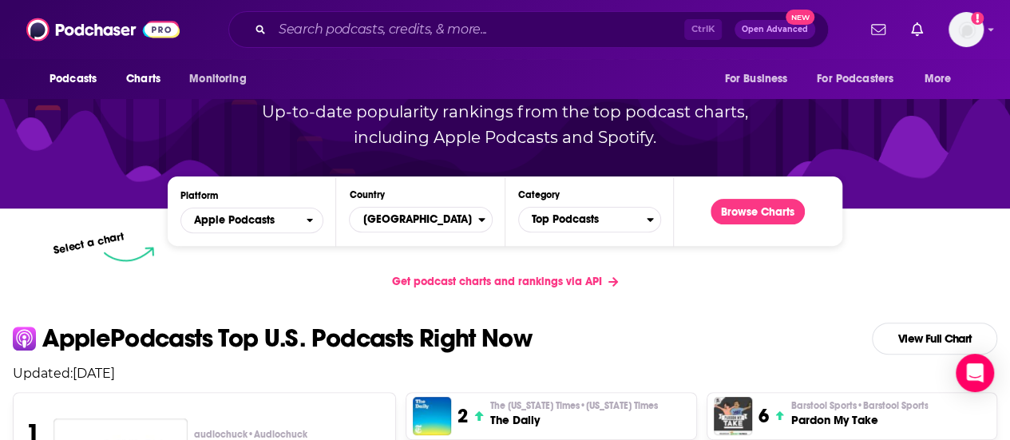
click at [402, 237] on div "Platform Apple Podcasts Country [GEOGRAPHIC_DATA] Category Top Podcasts Browse …" at bounding box center [505, 211] width 674 height 69
click at [561, 213] on span "Top Podcasts" at bounding box center [583, 219] width 128 height 27
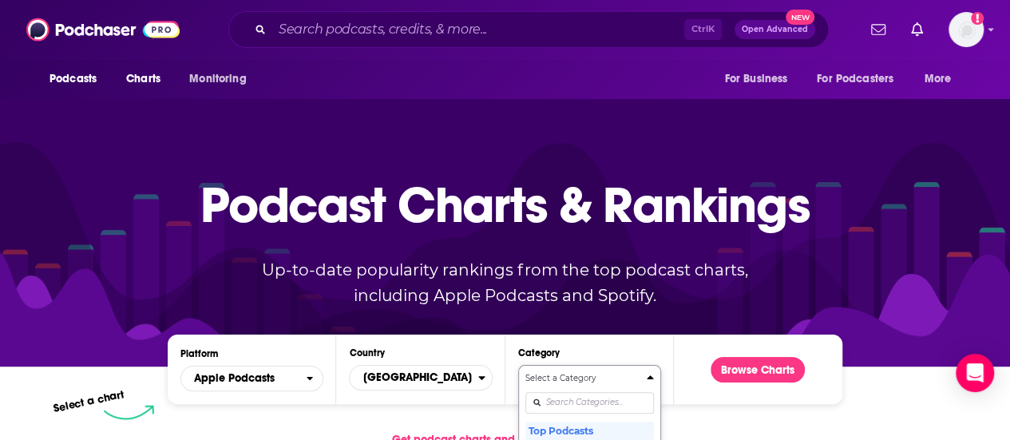
scroll to position [184, 0]
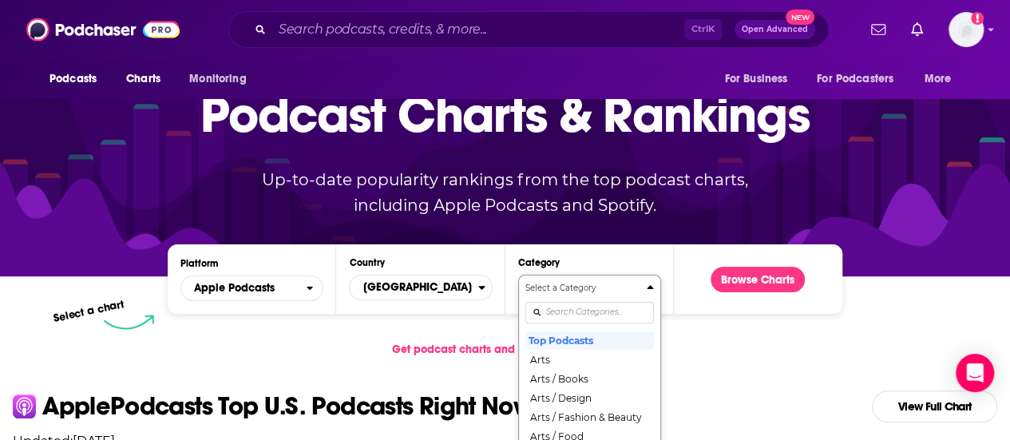
click at [580, 399] on div "Select a Category Top Podcasts Arts Arts / Books Arts / Design Arts / Fashion &…" at bounding box center [590, 366] width 129 height 169
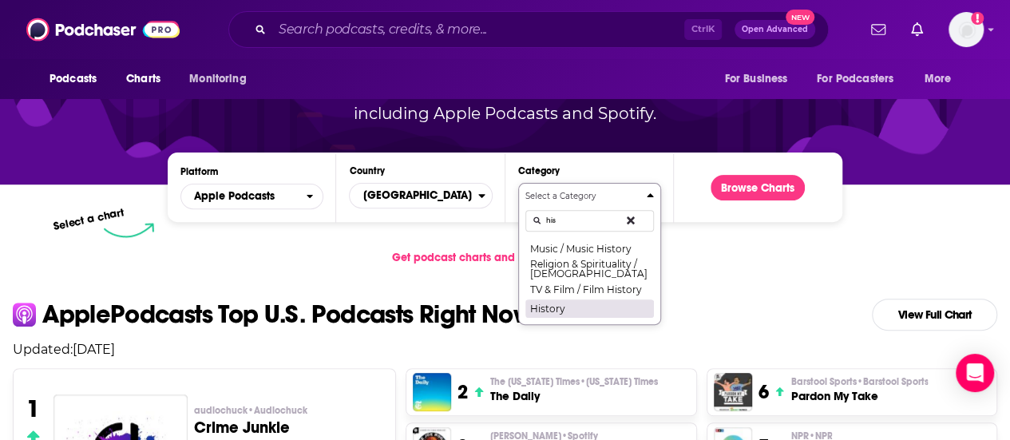
type input "his"
click at [602, 305] on button "History" at bounding box center [590, 308] width 129 height 19
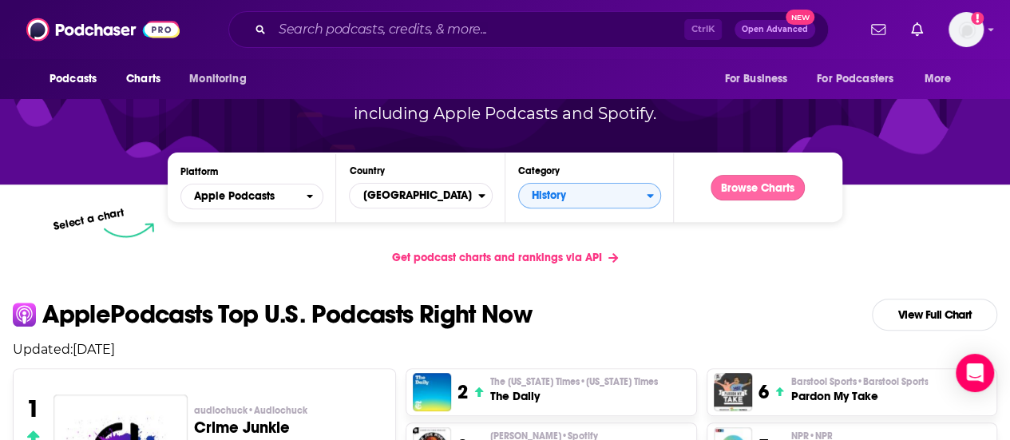
click at [764, 198] on button "Browse Charts" at bounding box center [758, 188] width 94 height 26
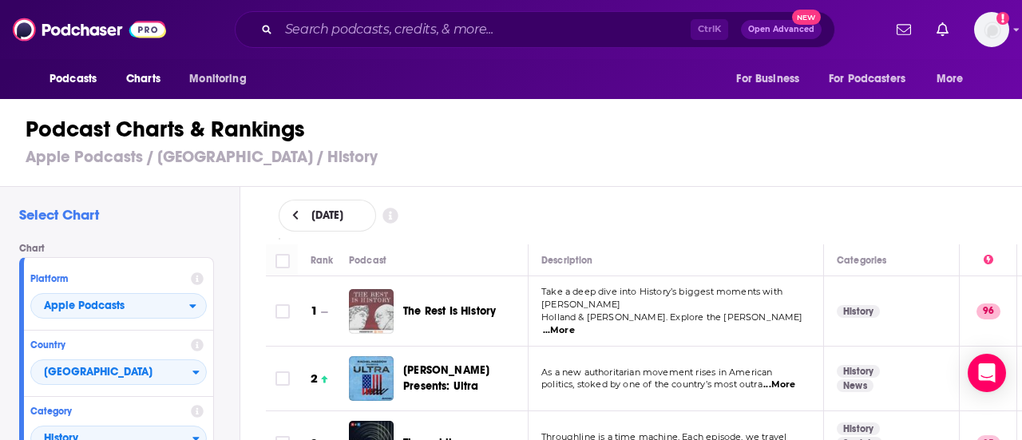
click at [377, 316] on img "The Rest Is History" at bounding box center [371, 311] width 45 height 45
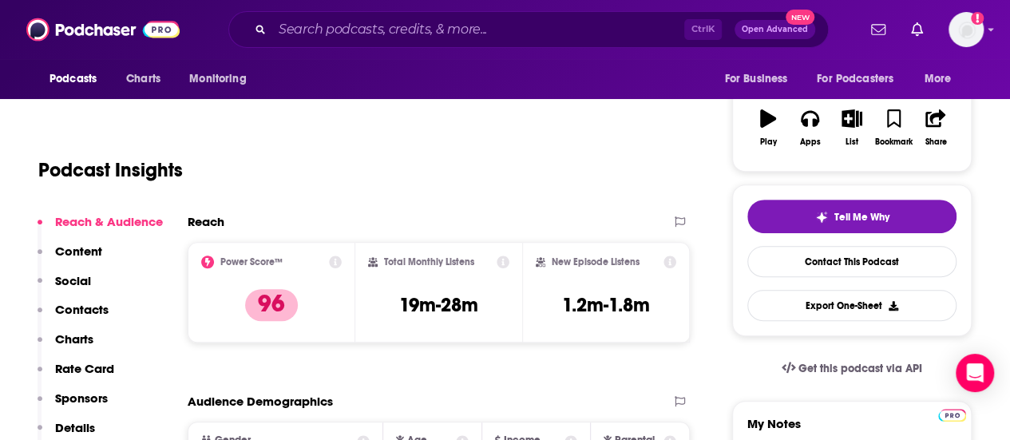
scroll to position [160, 0]
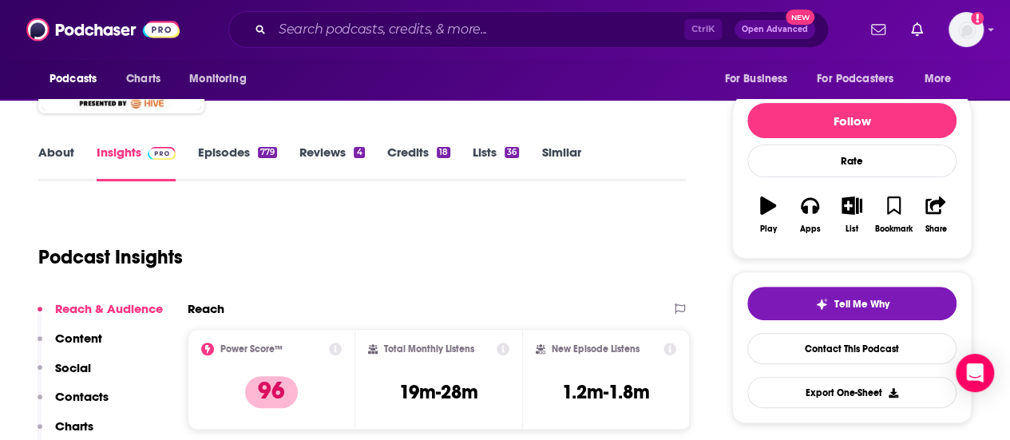
click at [70, 159] on link "About" at bounding box center [56, 163] width 36 height 37
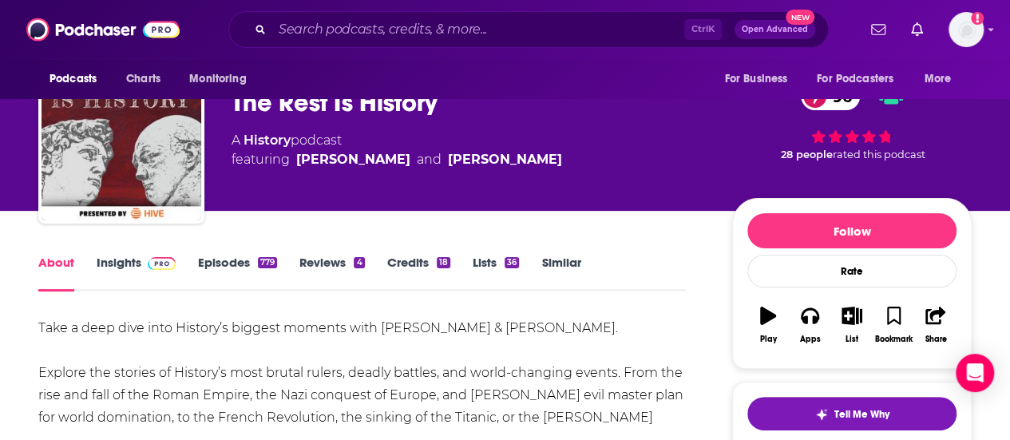
scroll to position [160, 0]
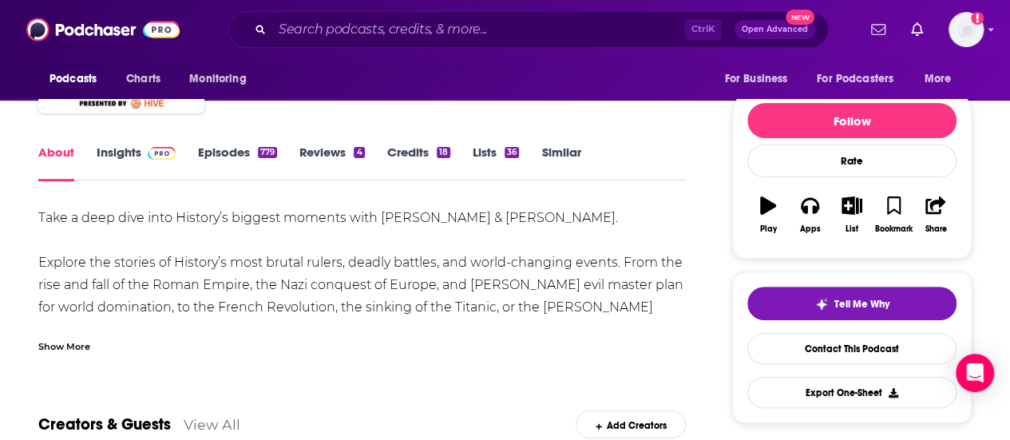
click at [233, 166] on link "Episodes 779" at bounding box center [237, 163] width 79 height 37
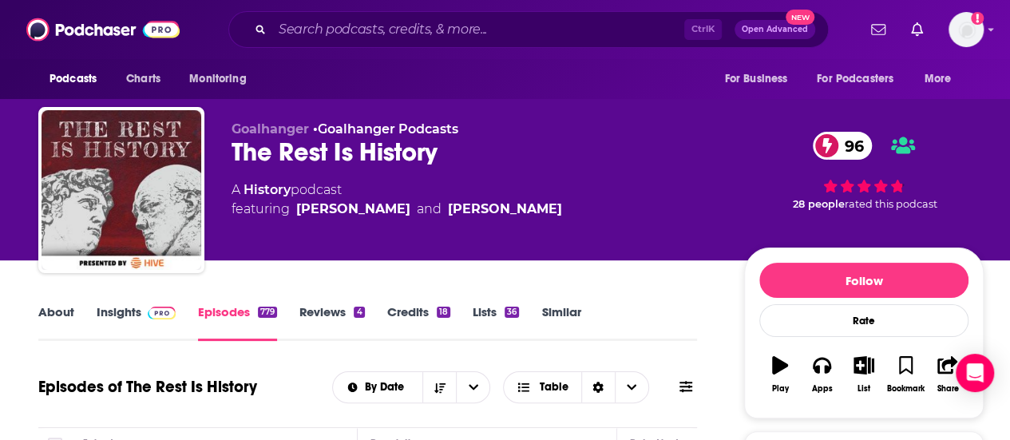
click at [48, 314] on link "About" at bounding box center [56, 322] width 36 height 37
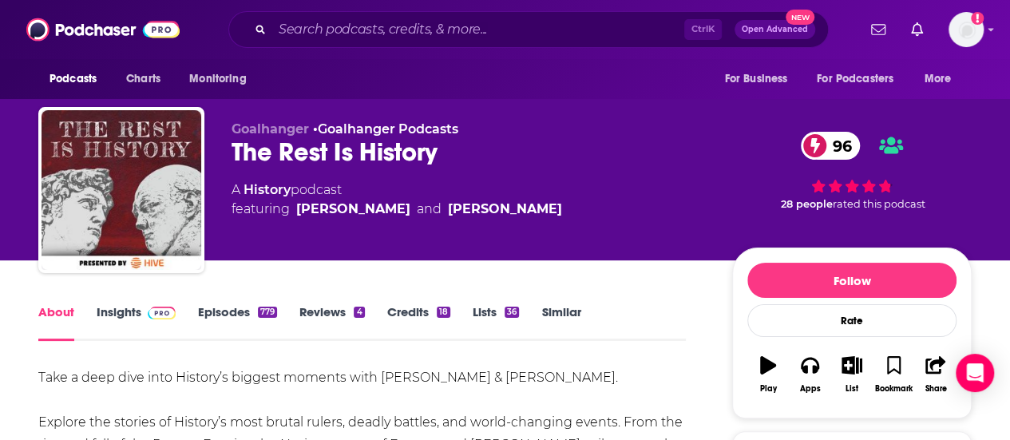
click at [131, 312] on link "Insights" at bounding box center [136, 322] width 79 height 37
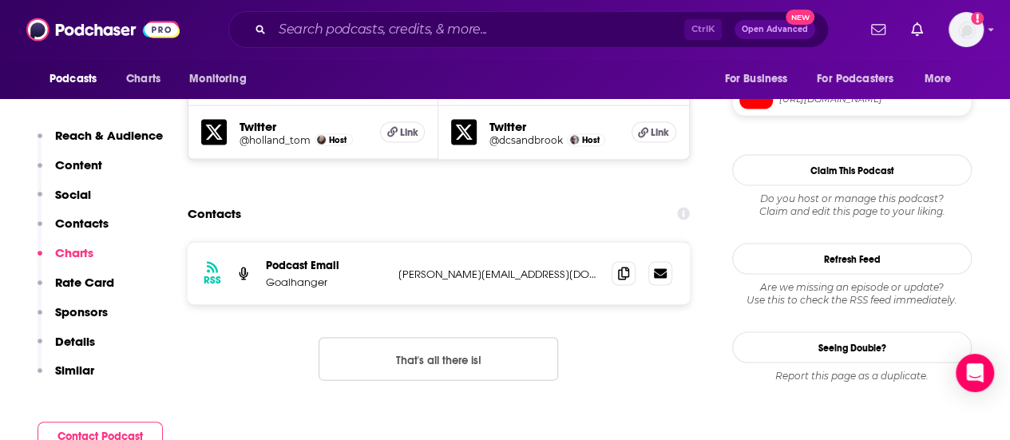
scroll to position [1438, 0]
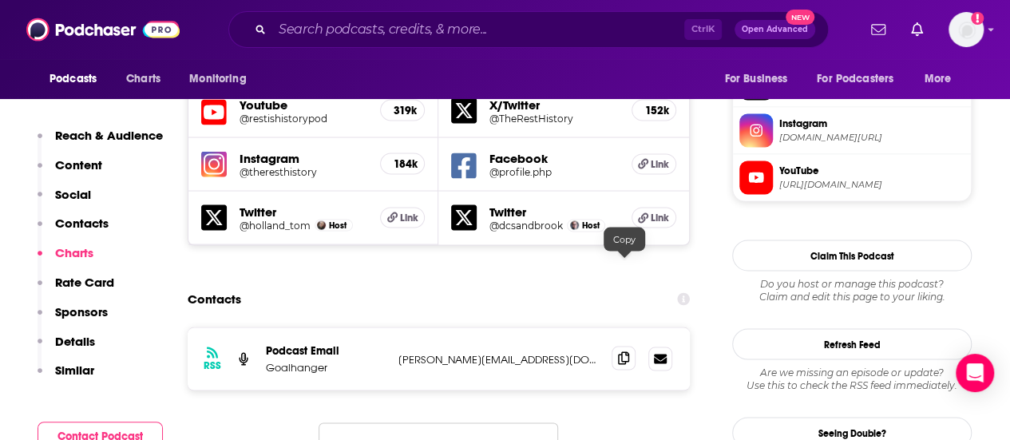
click at [629, 351] on icon at bounding box center [623, 357] width 11 height 13
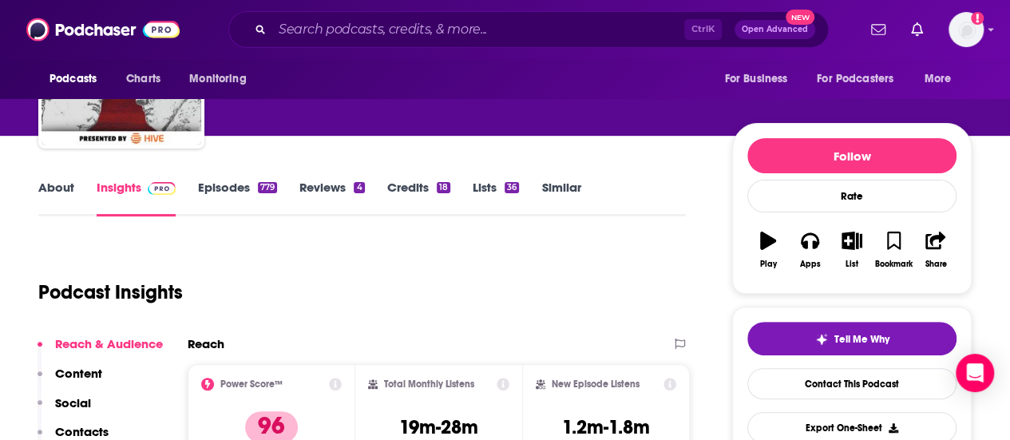
scroll to position [80, 0]
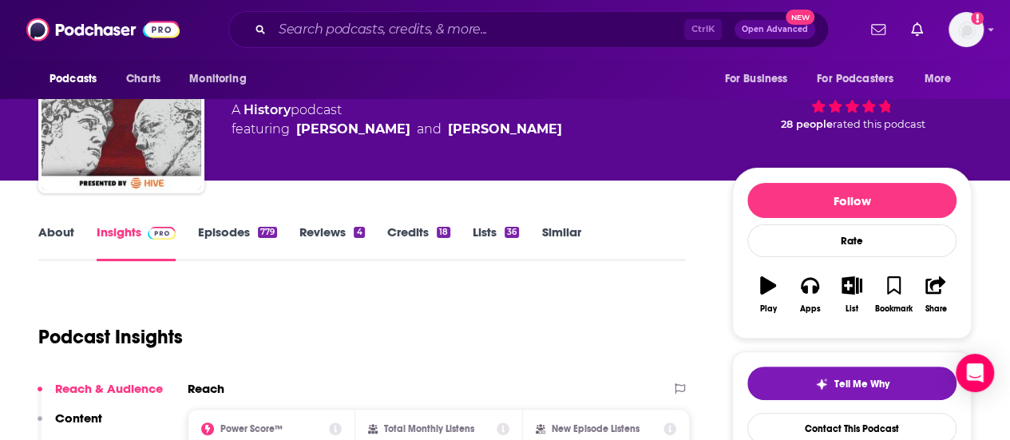
click at [54, 229] on link "About" at bounding box center [56, 242] width 36 height 37
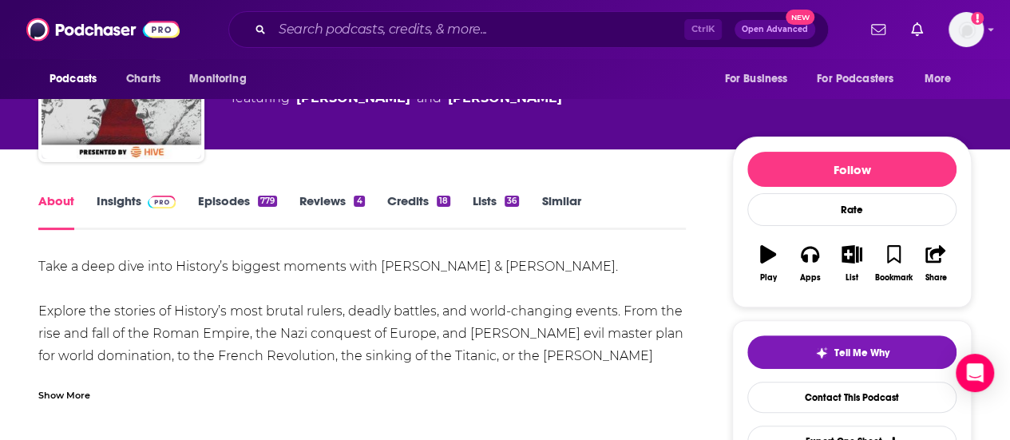
scroll to position [160, 0]
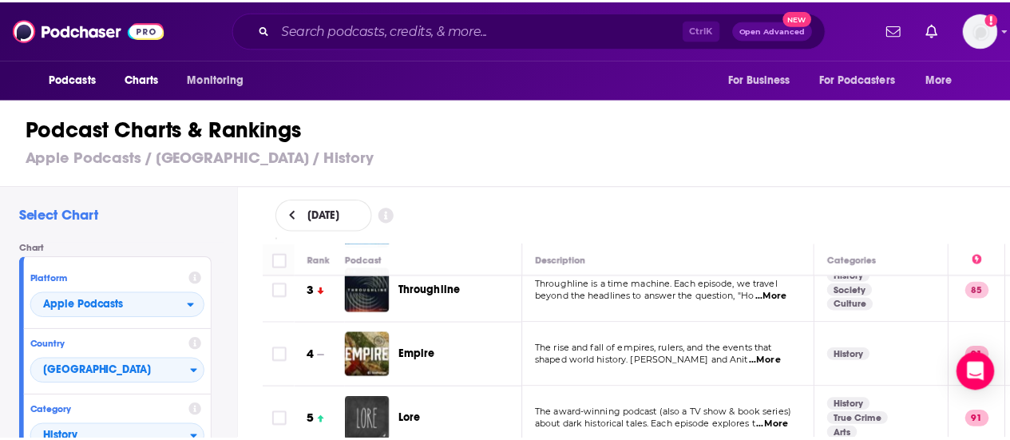
scroll to position [160, 0]
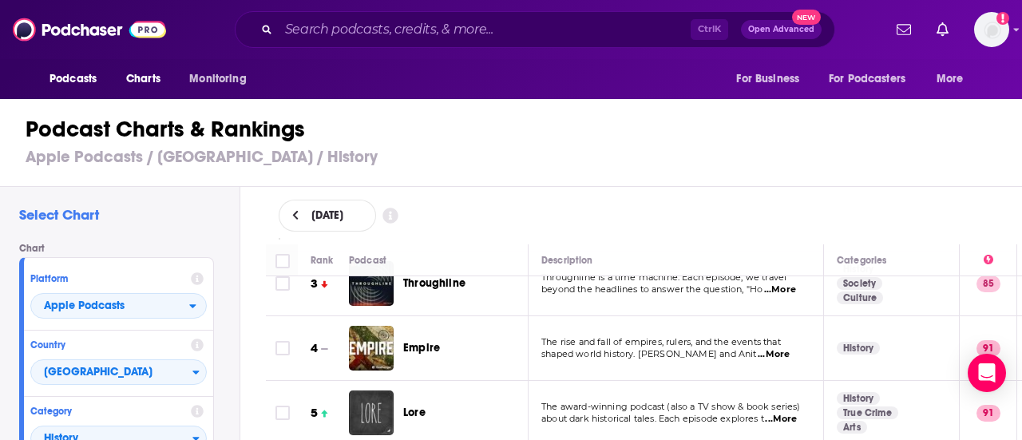
click at [783, 353] on span "...More" at bounding box center [774, 354] width 32 height 13
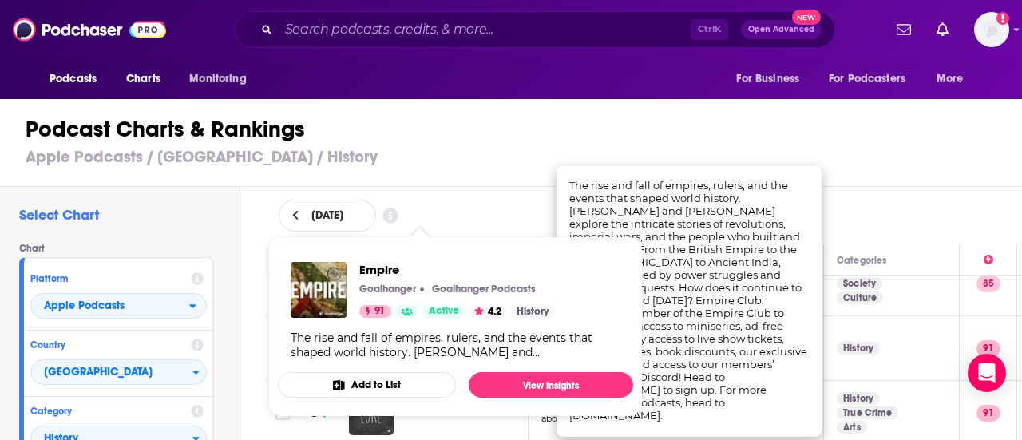
click at [375, 275] on span "Empire" at bounding box center [457, 269] width 196 height 15
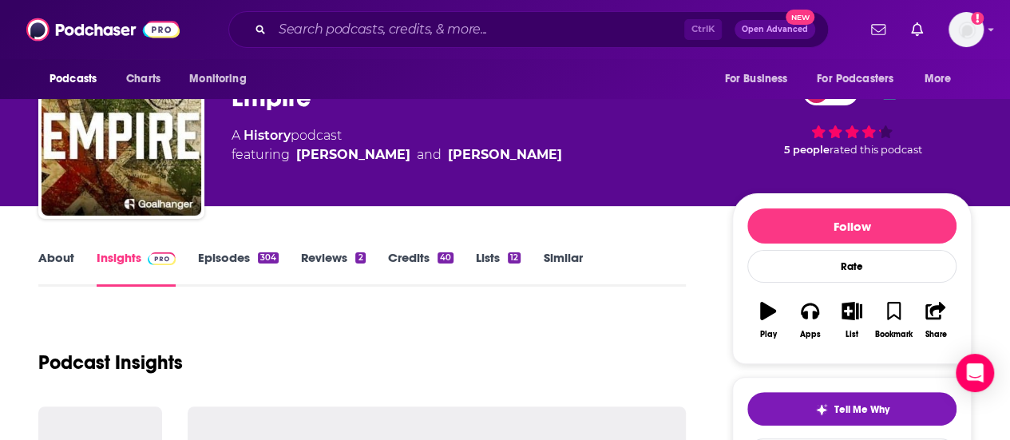
scroll to position [80, 0]
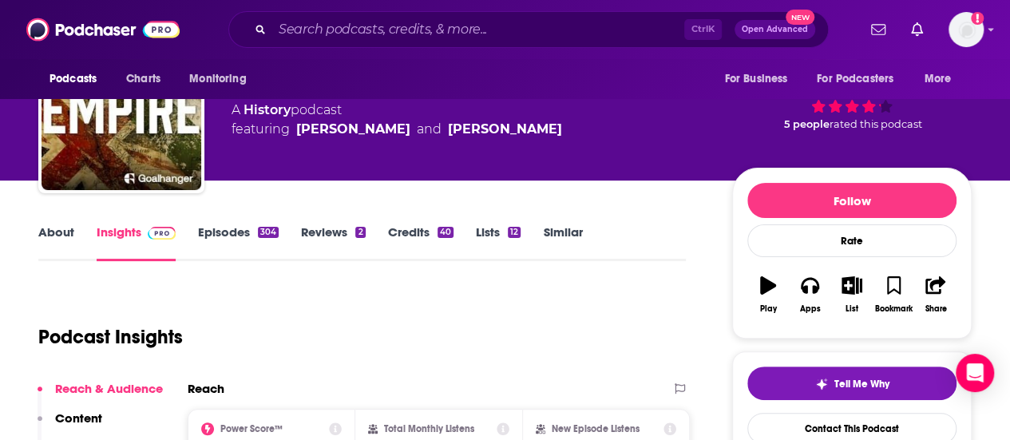
click at [70, 239] on link "About" at bounding box center [56, 242] width 36 height 37
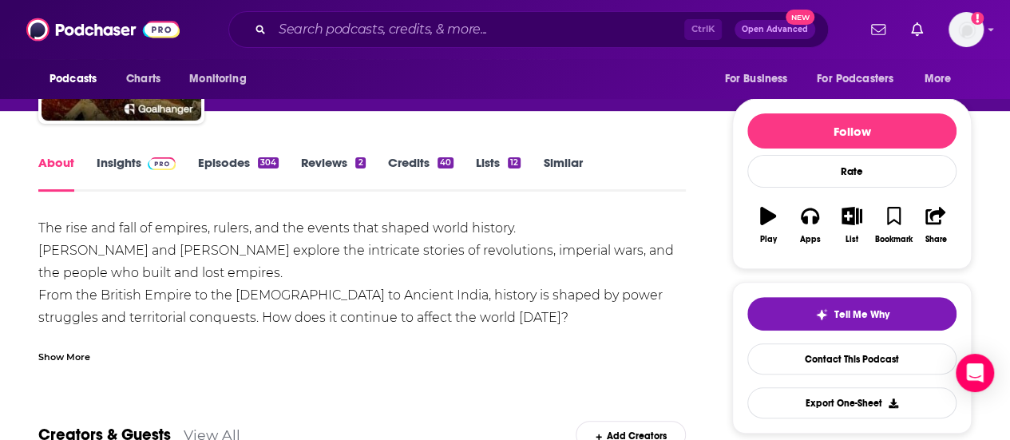
scroll to position [240, 0]
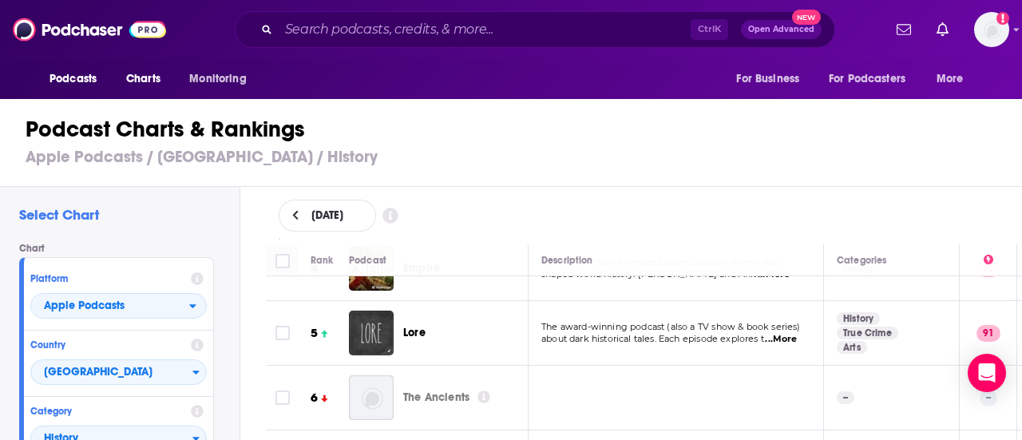
scroll to position [399, 0]
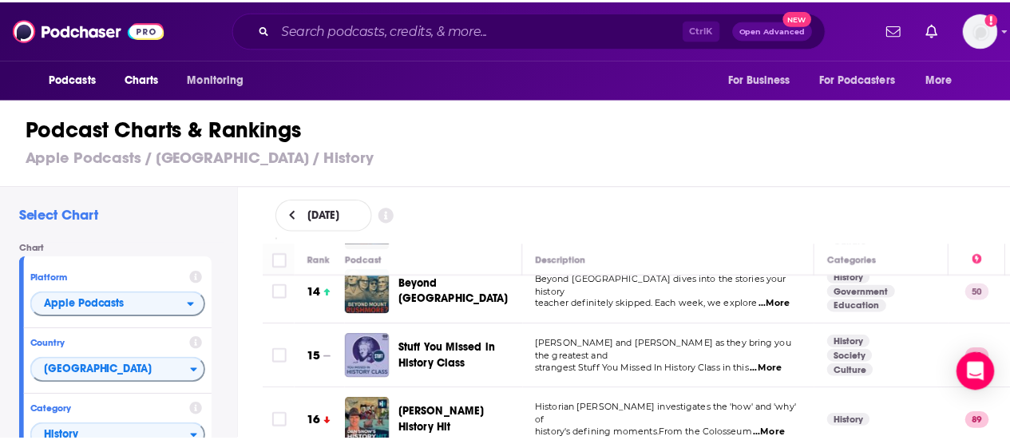
scroll to position [879, 0]
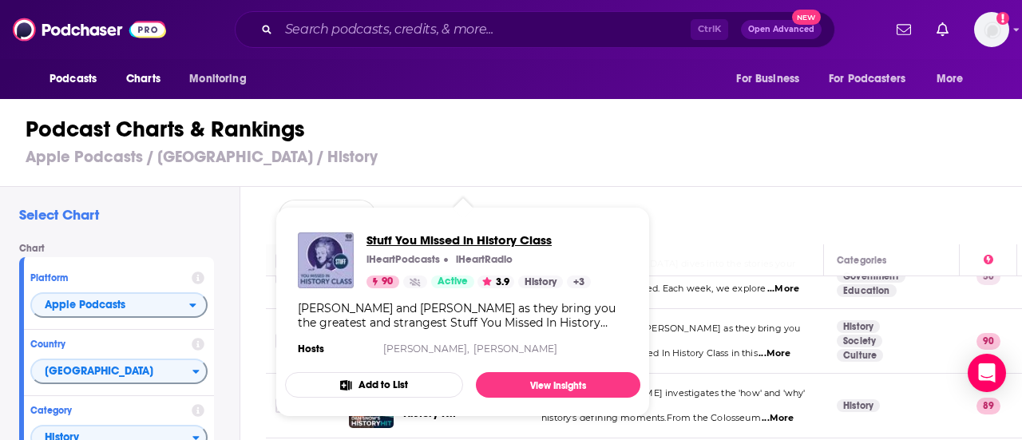
click at [450, 237] on span "Stuff You Missed in History Class" at bounding box center [479, 239] width 224 height 15
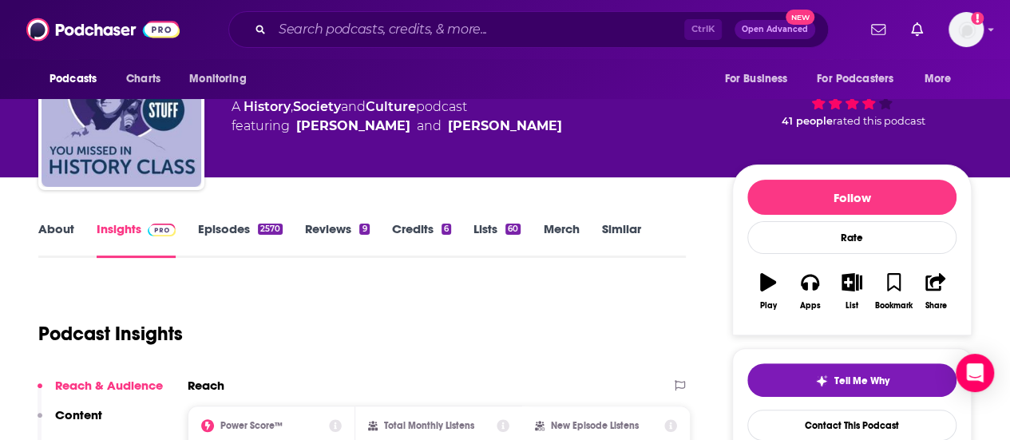
scroll to position [80, 0]
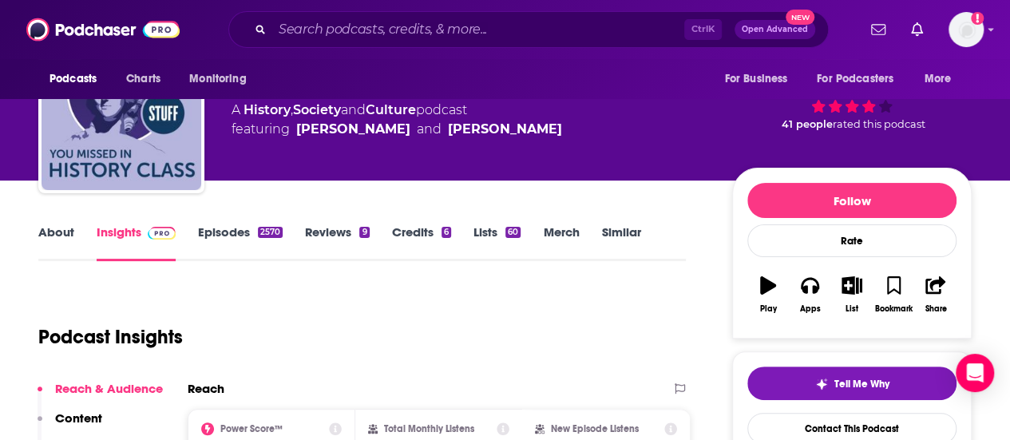
click at [61, 256] on link "About" at bounding box center [56, 242] width 36 height 37
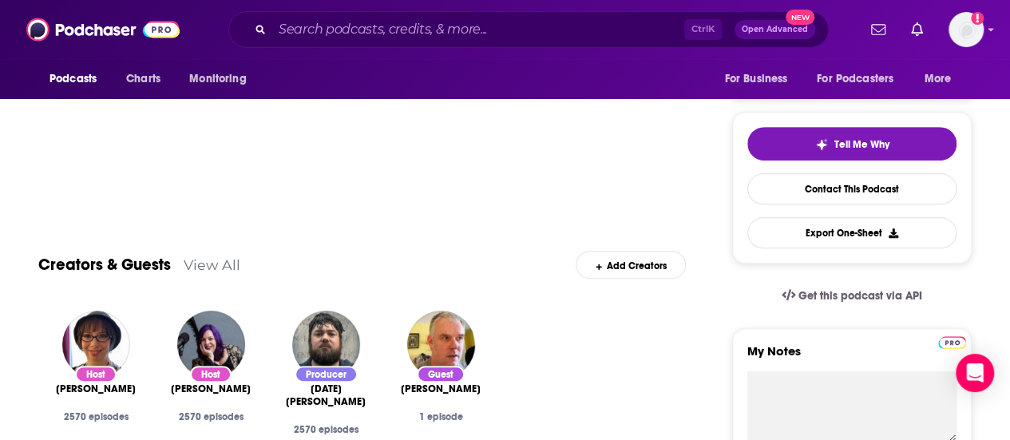
scroll to position [80, 0]
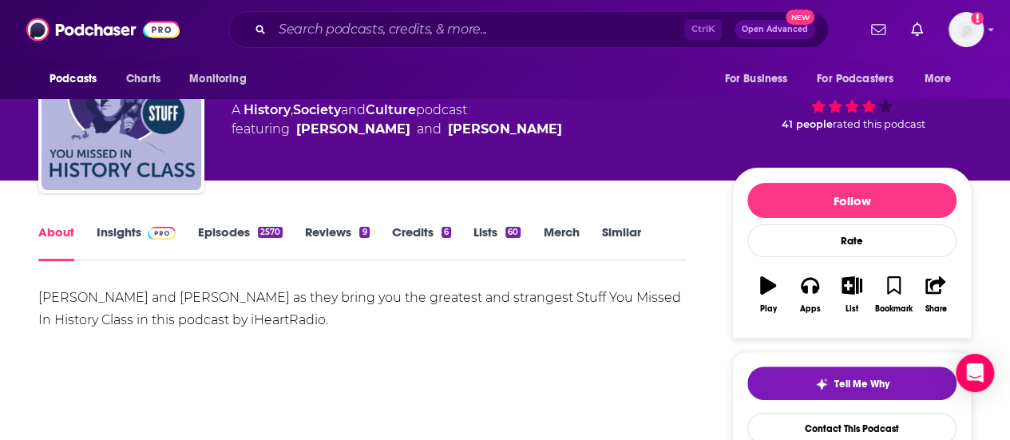
click at [229, 234] on link "Episodes 2570" at bounding box center [240, 242] width 85 height 37
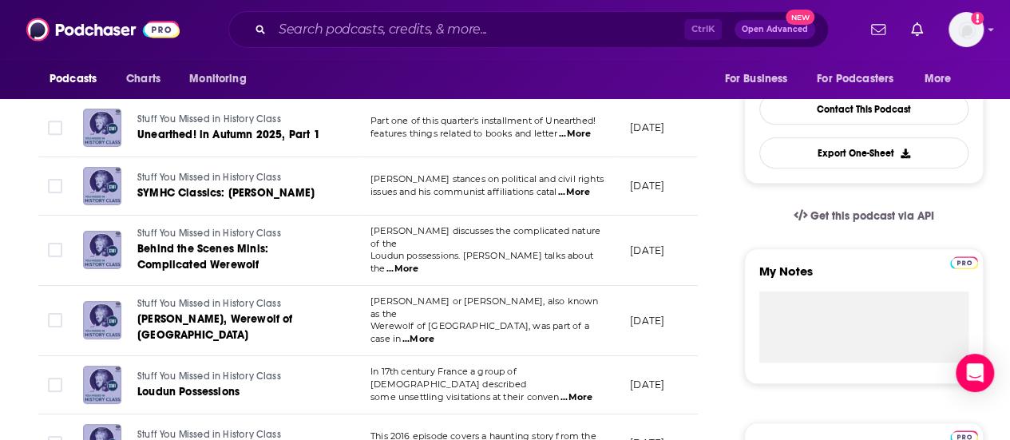
scroll to position [559, 0]
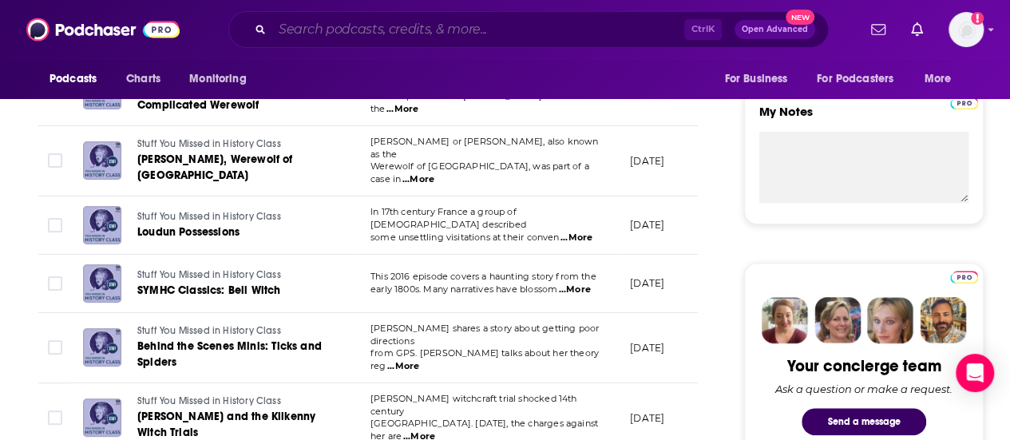
click at [392, 22] on input "Search podcasts, credits, & more..." at bounding box center [478, 30] width 412 height 26
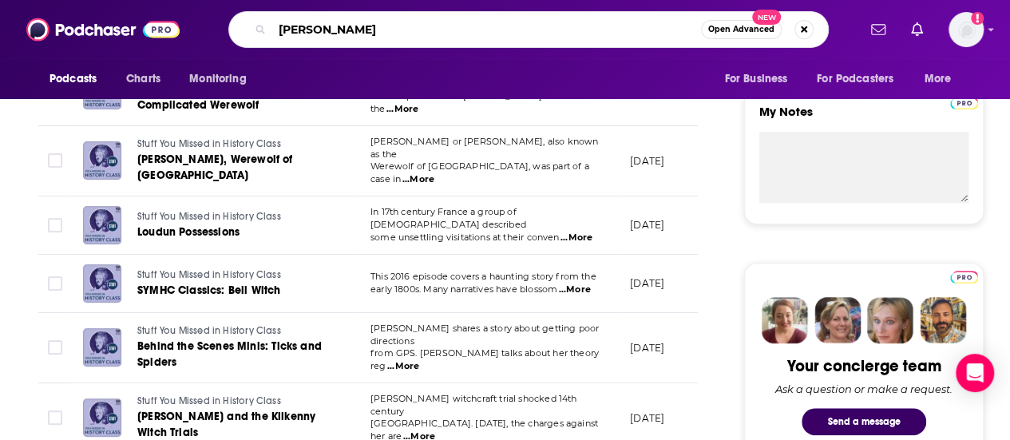
type input "sharon mcmahon"
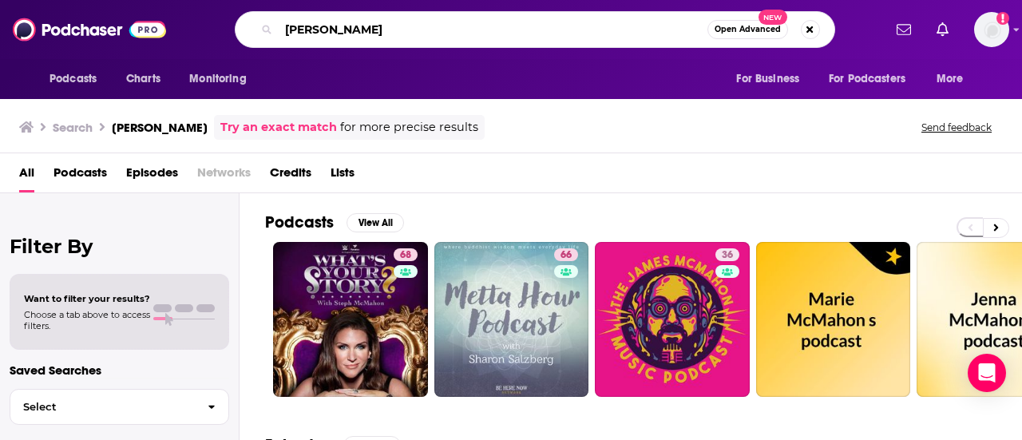
click at [341, 30] on input "sharon mcmahon" at bounding box center [493, 30] width 429 height 26
drag, startPoint x: 392, startPoint y: 28, endPoint x: 331, endPoint y: 34, distance: 61.8
click at [331, 34] on input "sharon mcmahon" at bounding box center [493, 30] width 429 height 26
type input "sharon"
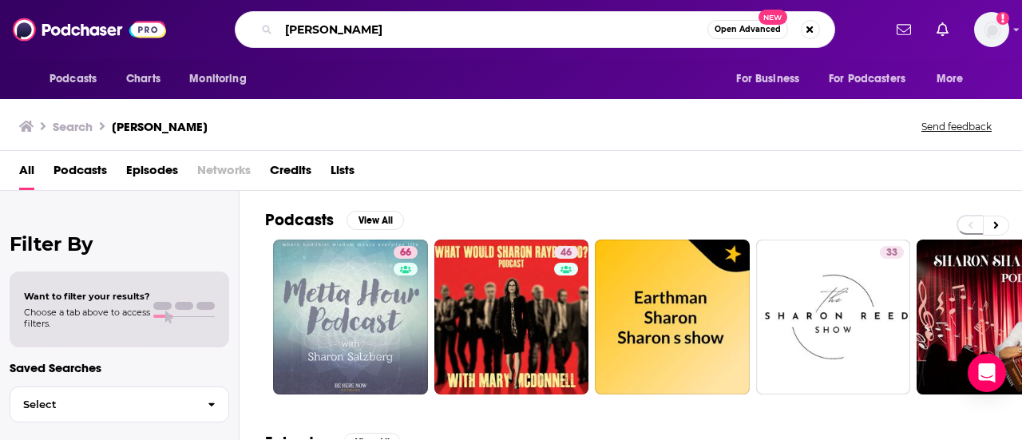
drag, startPoint x: 350, startPoint y: 22, endPoint x: 66, endPoint y: 20, distance: 283.6
click at [66, 22] on div "Podcasts Charts Monitoring sharon Open Advanced New For Business For Podcasters…" at bounding box center [511, 29] width 1022 height 59
type input "here's where it gets"
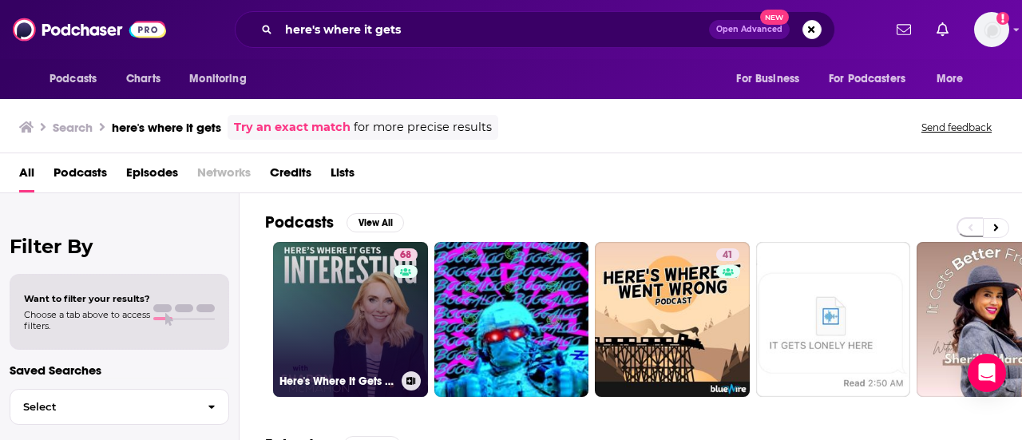
click at [345, 276] on link "68 Here's Where It Gets Interesting" at bounding box center [350, 319] width 155 height 155
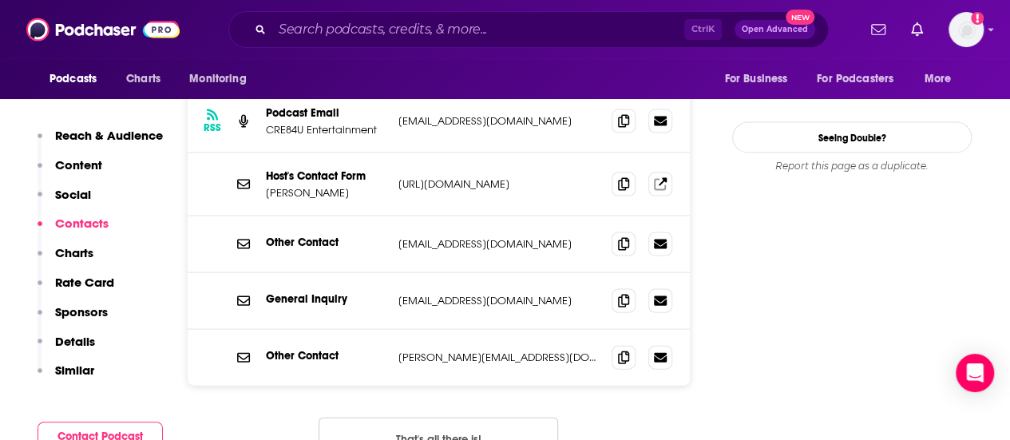
scroll to position [1598, 0]
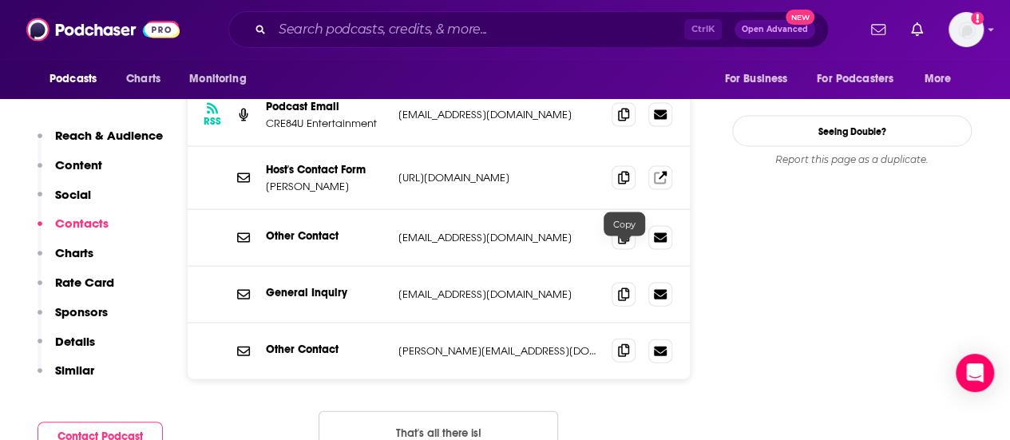
click at [625, 339] on span at bounding box center [624, 351] width 24 height 24
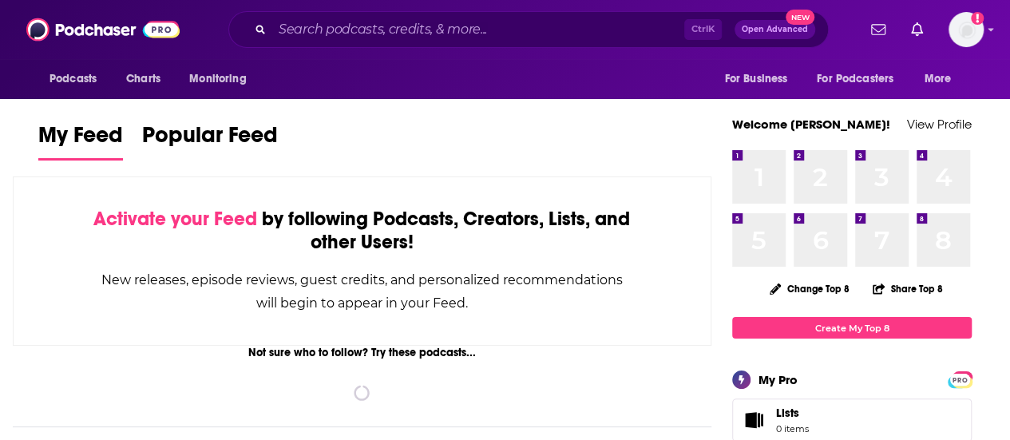
click at [333, 44] on div "Ctrl K Open Advanced New" at bounding box center [528, 29] width 601 height 37
click at [362, 18] on input "Search podcasts, credits, & more..." at bounding box center [478, 30] width 412 height 26
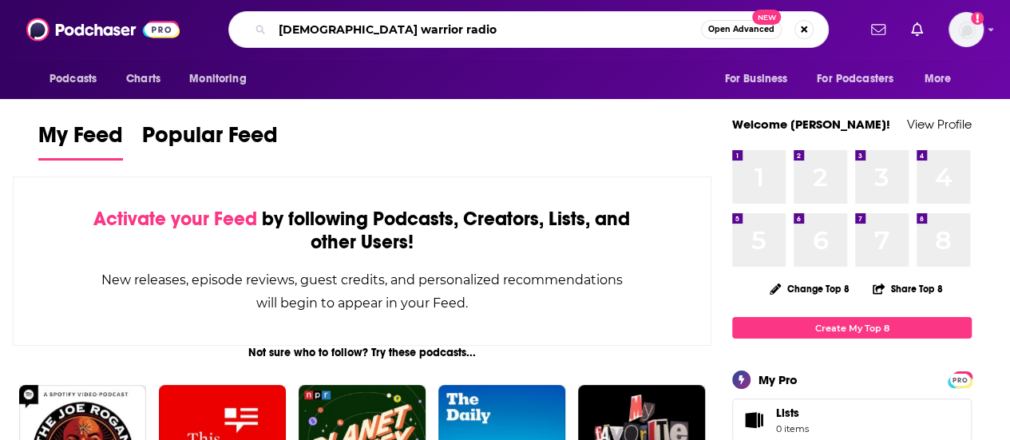
type input "american warrior radio"
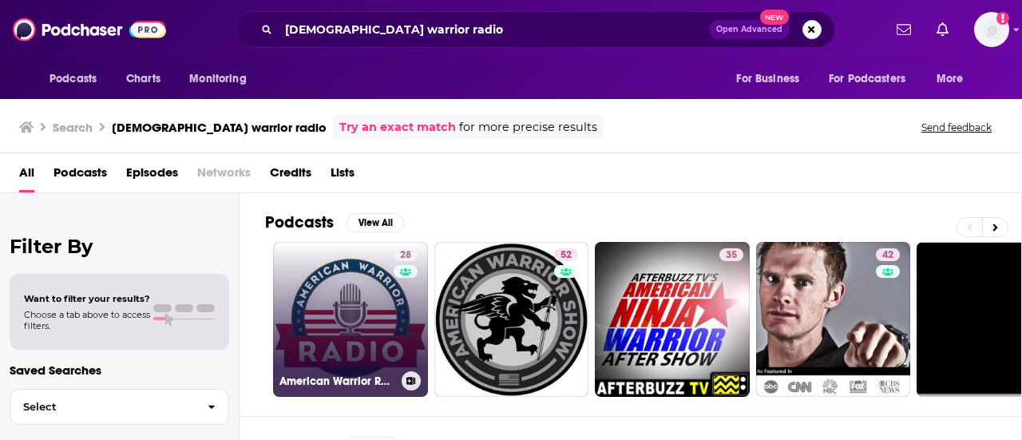
click at [359, 306] on link "28 American Warrior Radio" at bounding box center [350, 319] width 155 height 155
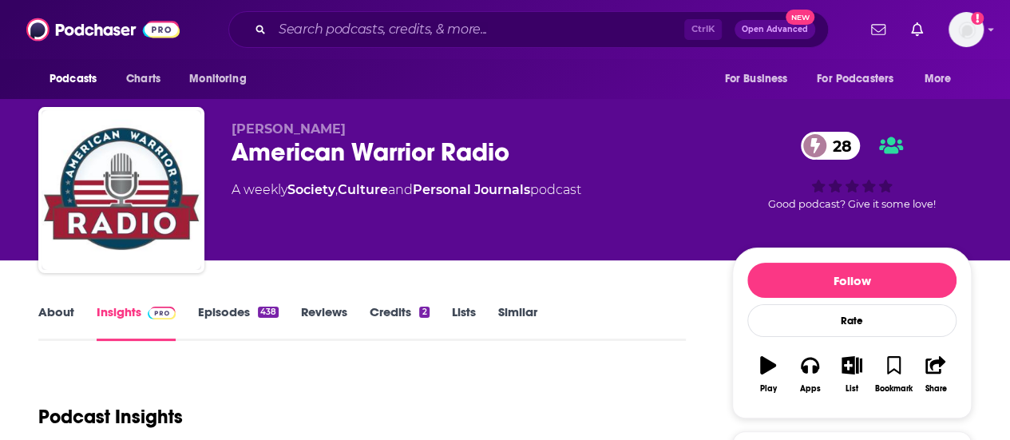
click at [227, 313] on link "Episodes 438" at bounding box center [238, 322] width 81 height 37
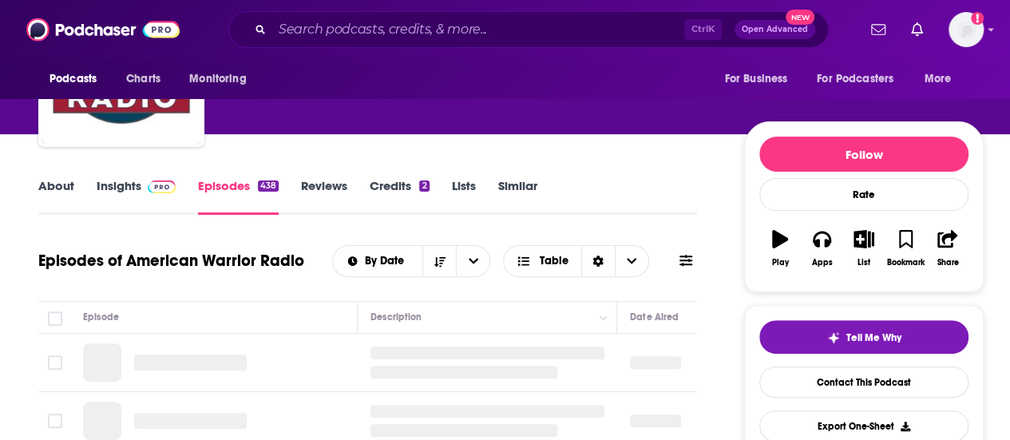
scroll to position [320, 0]
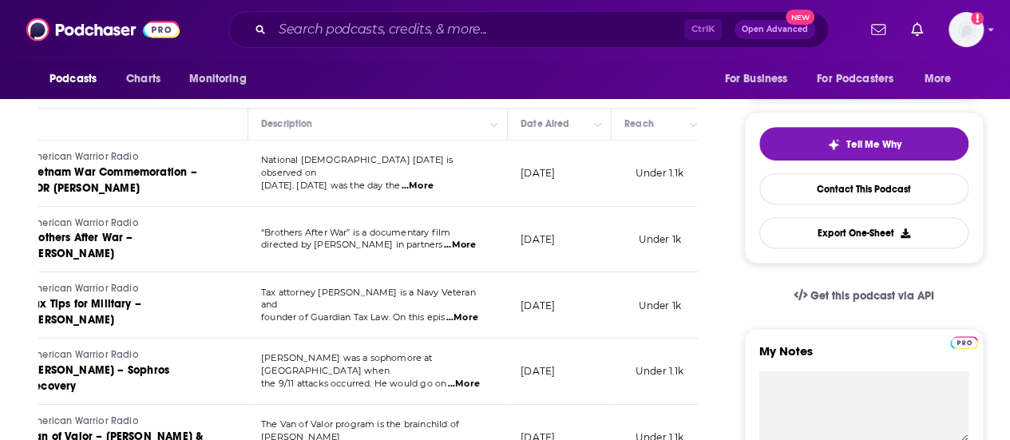
click at [690, 175] on tr "American Warrior Radio Vietnam War Commemoration – CDR Brian Wierzbiki National…" at bounding box center [485, 174] width 1112 height 66
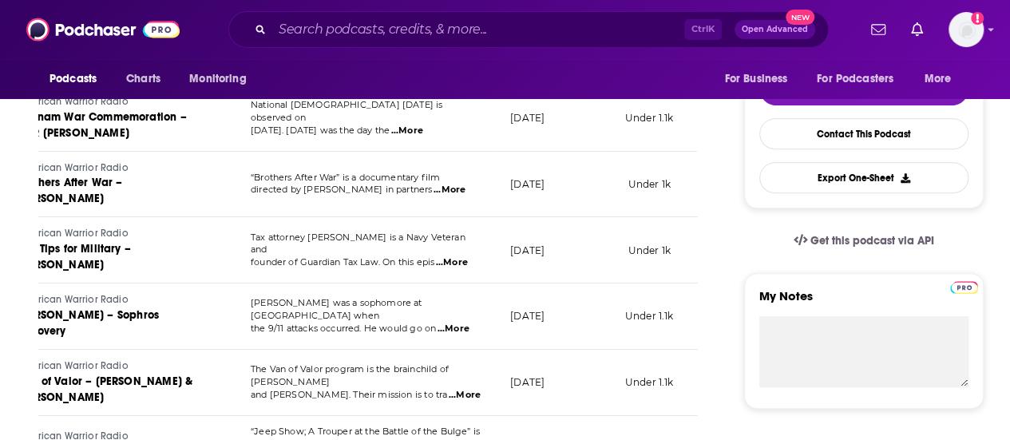
scroll to position [160, 0]
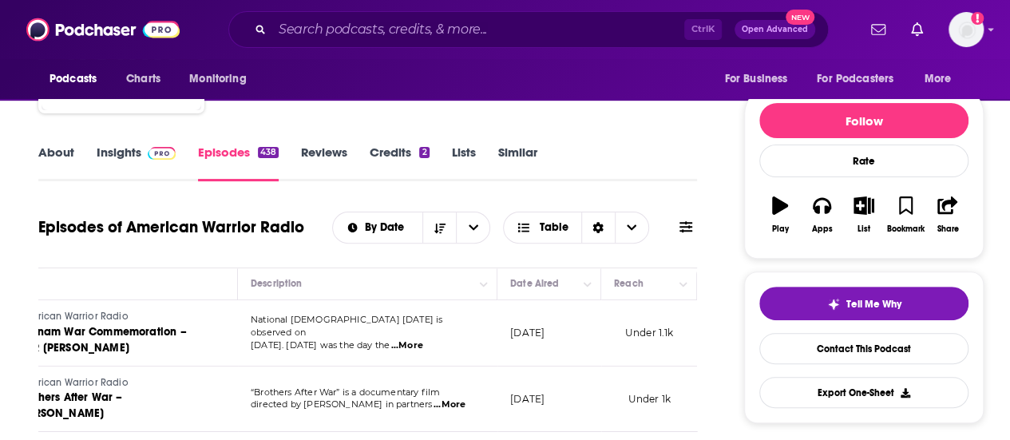
click at [99, 162] on link "Insights" at bounding box center [136, 163] width 79 height 37
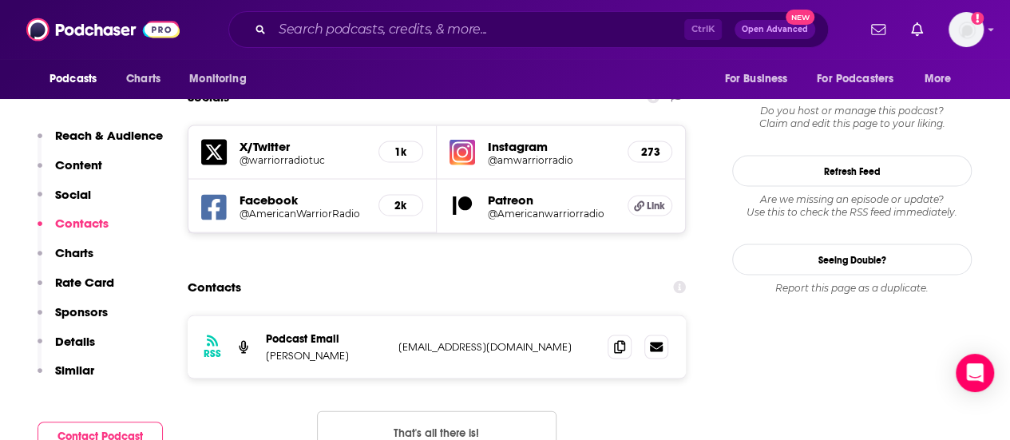
scroll to position [1518, 0]
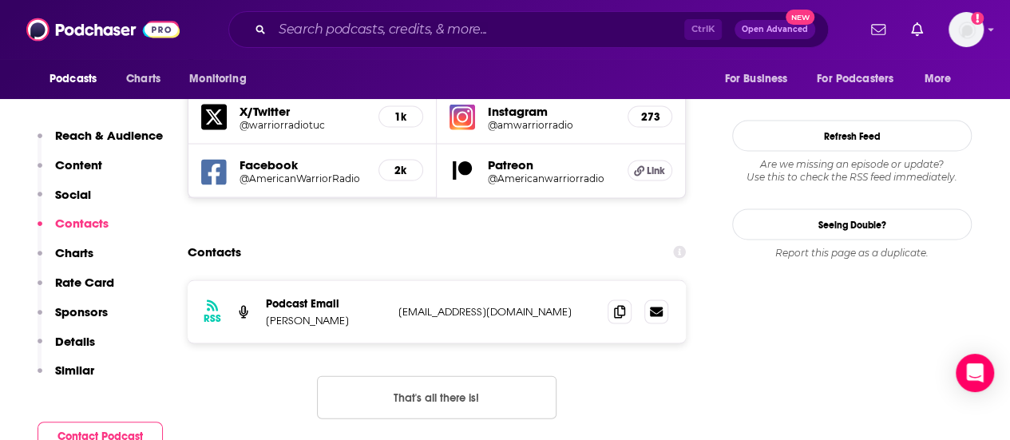
click at [476, 305] on p "bbg@americanwarriorradio.com" at bounding box center [497, 312] width 196 height 14
copy div "bbg@americanwarriorradio.com bbg@americanwarriorradio.com"
drag, startPoint x: 358, startPoint y: 269, endPoint x: 264, endPoint y: 279, distance: 94.7
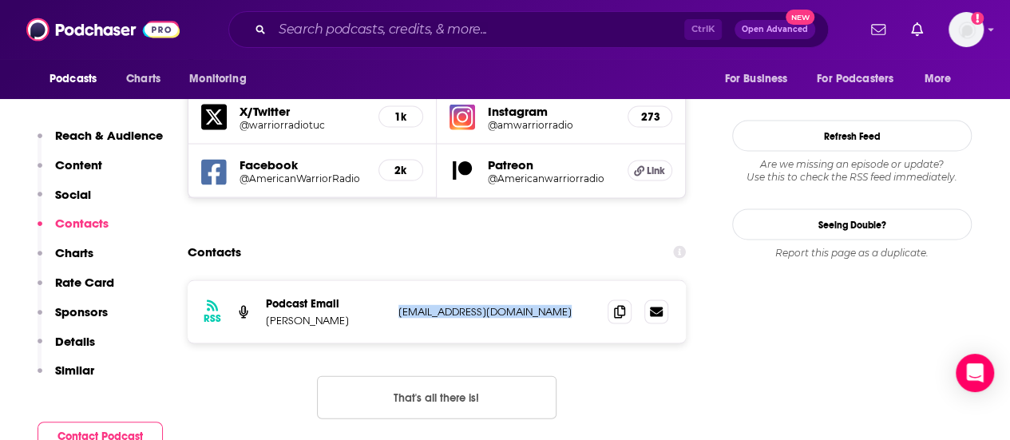
click at [264, 281] on div "RSS Podcast Email Ben Buehler-Garcia bbg@americanwarriorradio.com bbg@americanw…" at bounding box center [437, 312] width 498 height 62
copy p "Ben Buehler-Garcia"
